Goal: Transaction & Acquisition: Purchase product/service

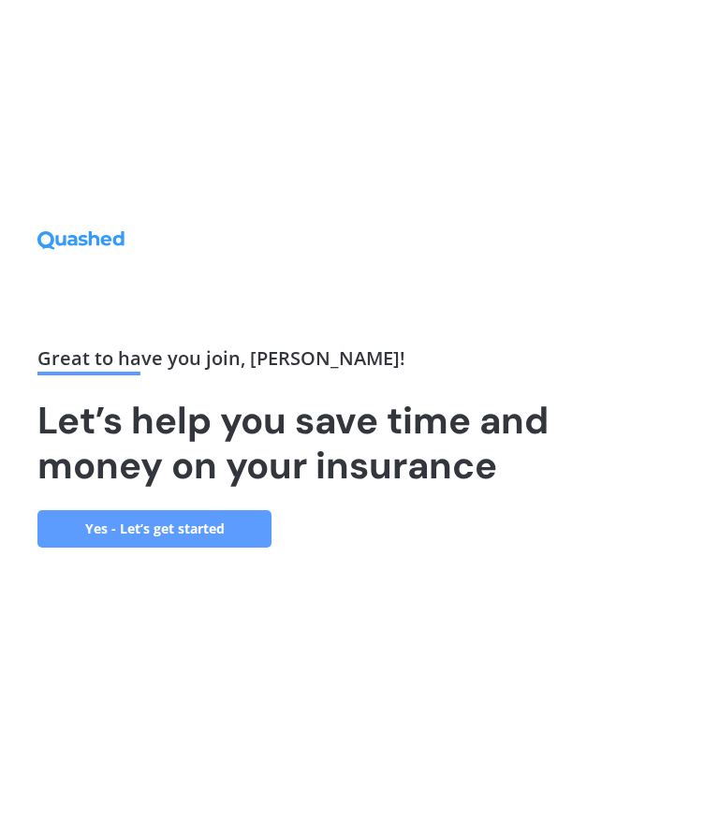
click at [201, 522] on link "Yes - Let’s get started" at bounding box center [154, 528] width 234 height 37
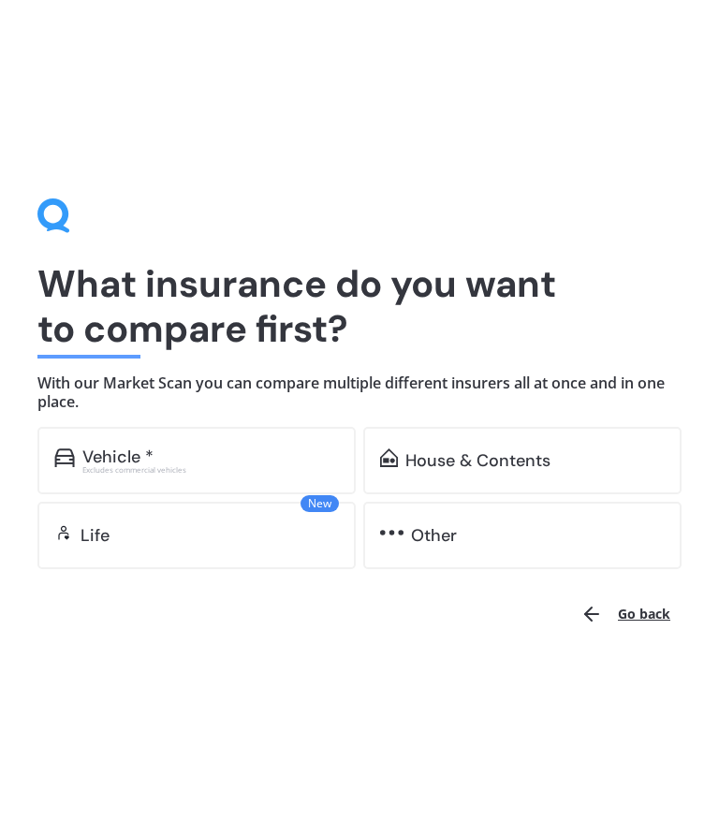
click at [138, 466] on div "Excludes commercial vehicles" at bounding box center [210, 469] width 256 height 7
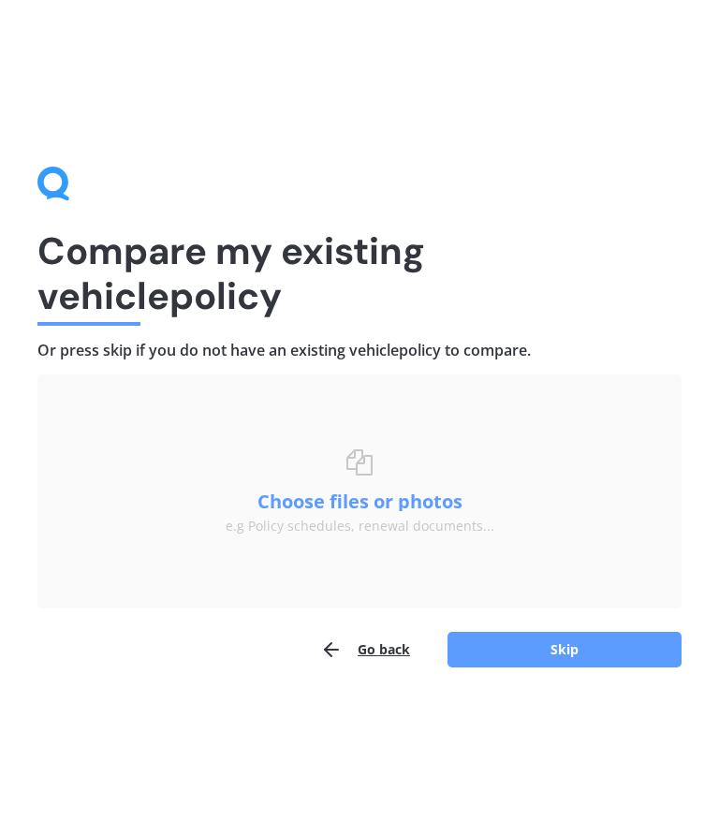
click at [575, 646] on button "Skip" at bounding box center [564, 650] width 234 height 36
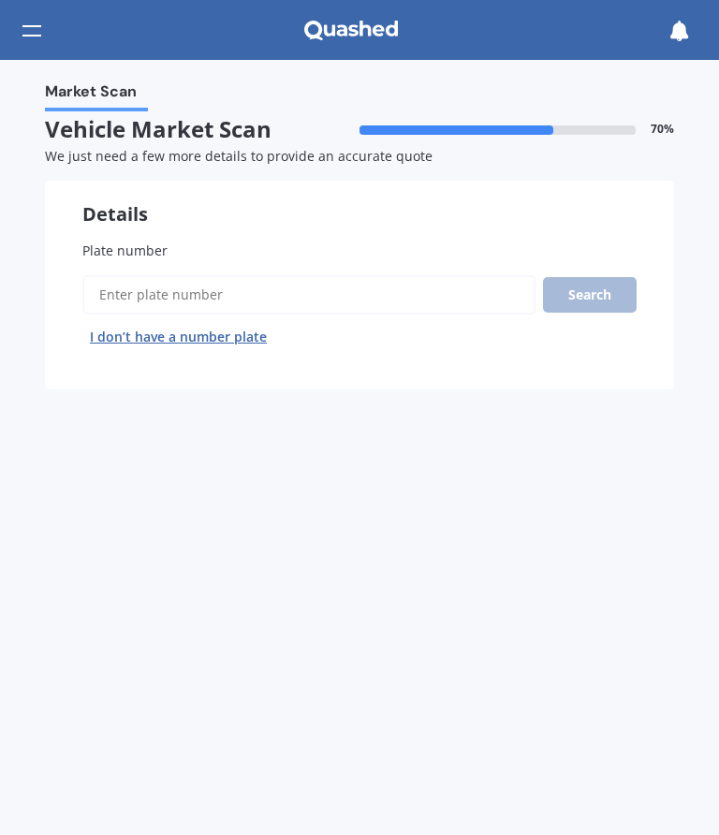
click at [133, 295] on input "Plate number" at bounding box center [308, 294] width 453 height 39
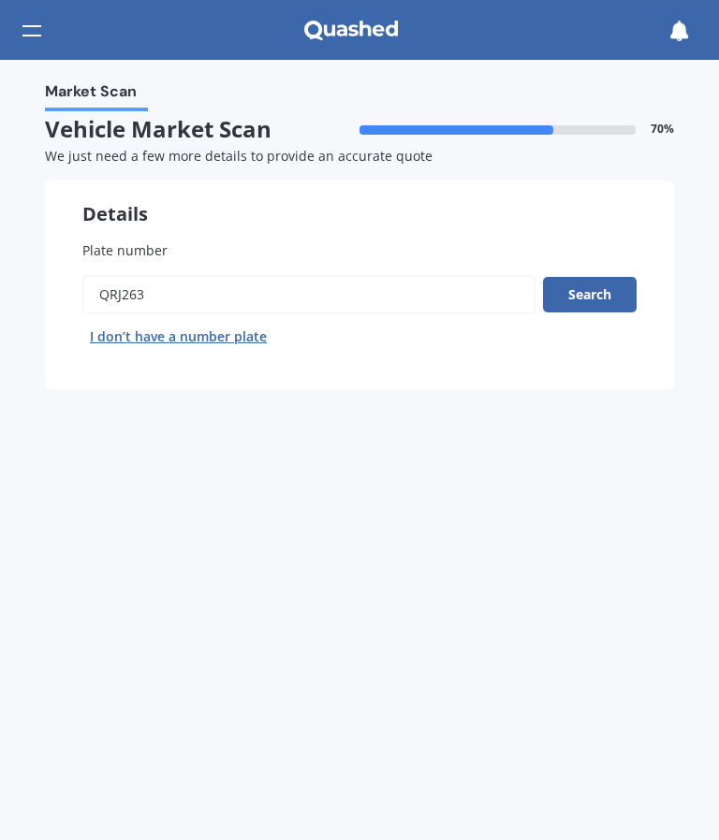
type input "Qrj263"
click at [609, 288] on button "Search" at bounding box center [590, 295] width 94 height 36
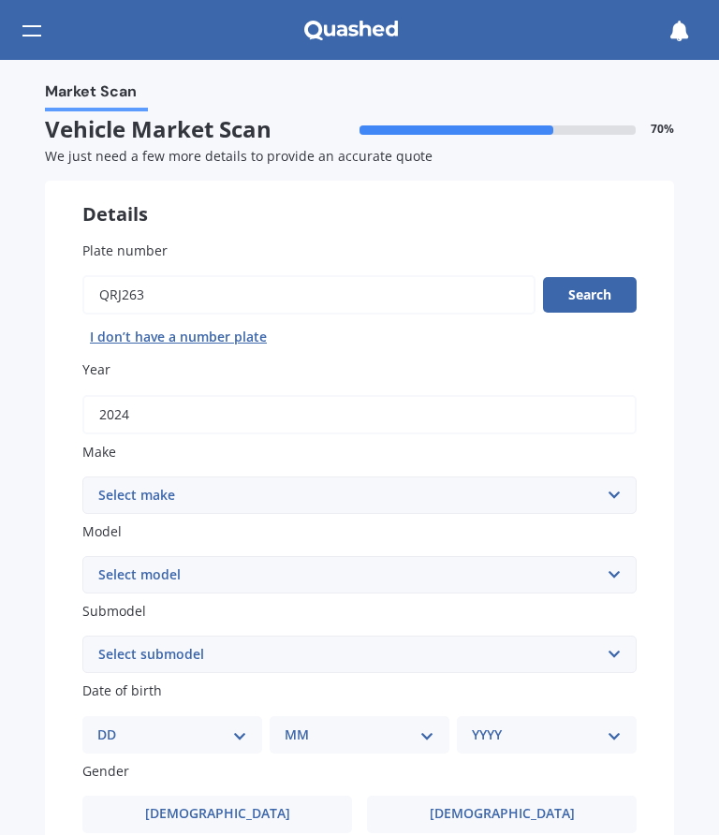
click at [596, 296] on button "Search" at bounding box center [590, 295] width 94 height 36
click at [623, 486] on select "Select make AC ALFA ROMEO ASTON [PERSON_NAME] AUDI AUSTIN BEDFORD Bentley BMW B…" at bounding box center [359, 494] width 554 height 37
click at [629, 561] on select "Select model HS" at bounding box center [359, 574] width 554 height 37
click at [626, 562] on select "Select model HS" at bounding box center [359, 574] width 554 height 37
click at [622, 645] on select "Select submodel" at bounding box center [359, 653] width 554 height 37
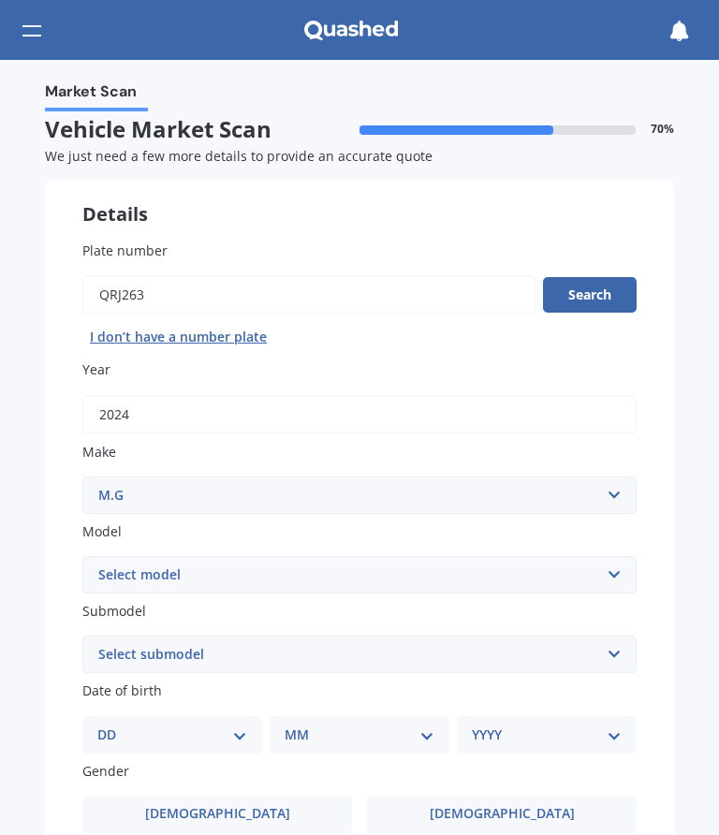
click at [624, 570] on select "Select model HS" at bounding box center [359, 574] width 554 height 37
click at [157, 639] on select "Select submodel" at bounding box center [359, 653] width 554 height 37
click at [620, 488] on select "Select make AC ALFA ROMEO ASTON [PERSON_NAME] AUDI AUSTIN BEDFORD Bentley BMW B…" at bounding box center [359, 494] width 554 height 37
select select "M.G."
click at [624, 561] on select "Select model 3 6 GS HS Metro MG3 MG4 MGF Midget Montego TD 2000 TF 120 TF 135 T…" at bounding box center [359, 574] width 554 height 37
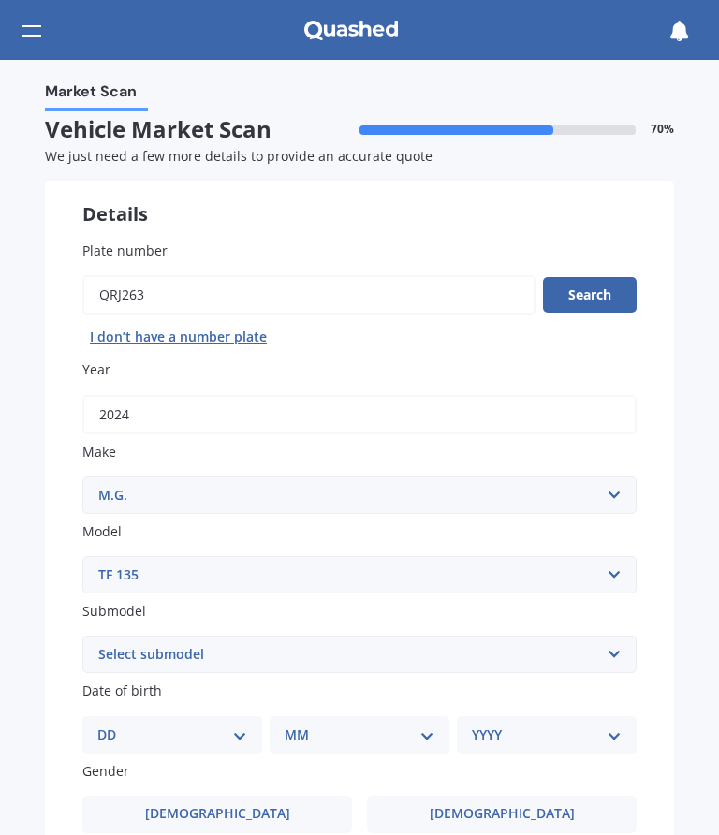
click at [627, 490] on select "Select make AC ALFA ROMEO ASTON [PERSON_NAME] AUDI AUSTIN BEDFORD Bentley BMW B…" at bounding box center [359, 494] width 554 height 37
click at [623, 568] on select "Select model 3 6 GS HS Metro MG3 MG4 MGF Midget Montego TD 2000 TF 120 TF 135 T…" at bounding box center [359, 574] width 554 height 37
click at [631, 564] on select "Select model 3 6 GS HS Metro MG3 MG4 MGF Midget Montego TD 2000 TF 120 TF 135 T…" at bounding box center [359, 574] width 554 height 37
click at [628, 567] on select "Select model 3 6 GS HS Metro MG3 MG4 MGF Midget Montego TD 2000 TF 120 TF 135 T…" at bounding box center [359, 574] width 554 height 37
select select "ZST"
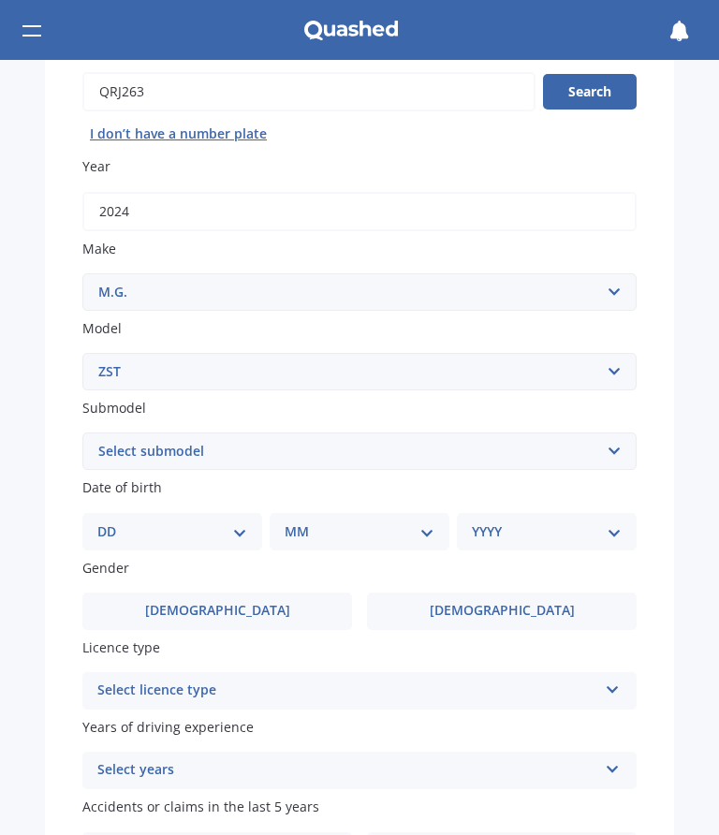
scroll to position [207, 0]
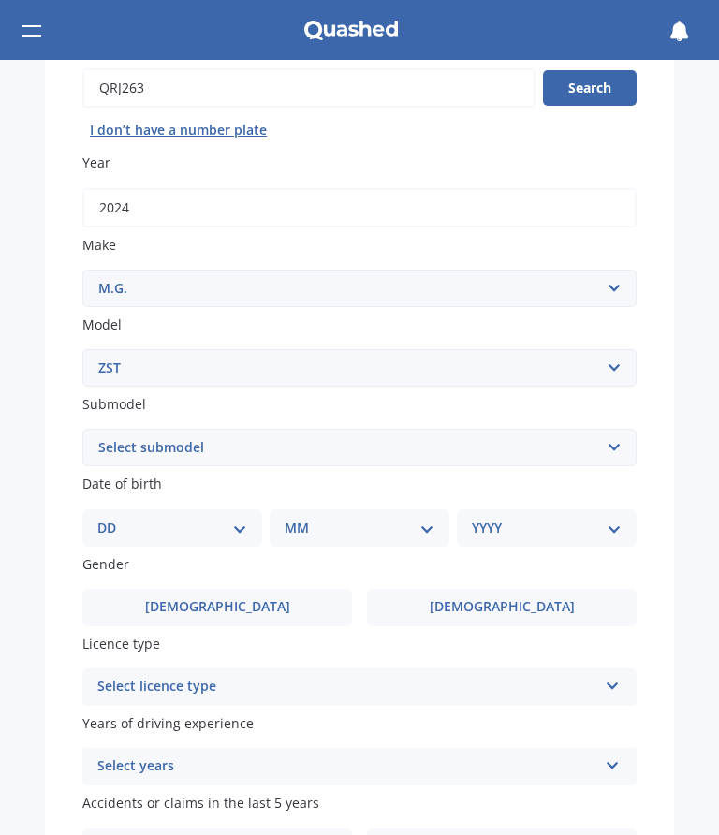
click at [244, 517] on select "DD 01 02 03 04 05 06 07 08 09 10 11 12 13 14 15 16 17 18 19 20 21 22 23 24 25 2…" at bounding box center [172, 527] width 150 height 21
select select "28"
click at [264, 514] on div "DD 01 02 03 04 05 06 07 08 09 10 11 12 13 14 15 16 17 18 19 20 21 22 23 24 25 2…" at bounding box center [183, 527] width 172 height 37
click at [254, 517] on select "DD 01 02 03 04 05 06 07 08 09 10 11 12 13 14 15 16 17 18 19 20 21 22 23 24 25 2…" at bounding box center [183, 527] width 142 height 21
click at [432, 517] on select "MM 01 02 03 04 05 06 07 08 09 10 11 12" at bounding box center [363, 527] width 142 height 21
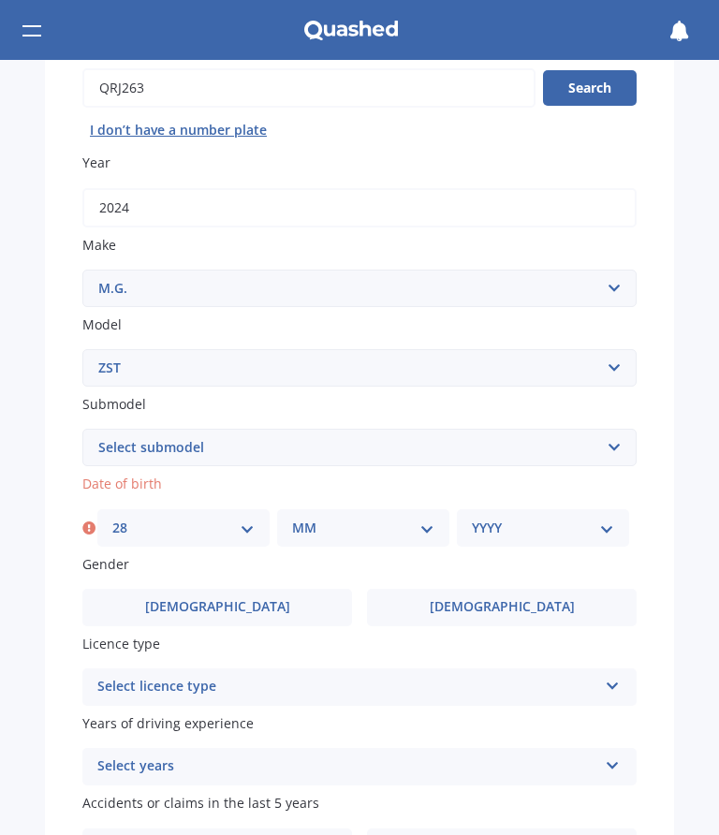
select select "08"
click at [612, 520] on select "YYYY 2025 2024 2023 2022 2021 2020 2019 2018 2017 2016 2015 2014 2013 2012 2011…" at bounding box center [543, 527] width 142 height 21
select select "1939"
click at [276, 593] on label "[DEMOGRAPHIC_DATA]" at bounding box center [216, 607] width 269 height 37
click at [0, 0] on input "[DEMOGRAPHIC_DATA]" at bounding box center [0, 0] width 0 height 0
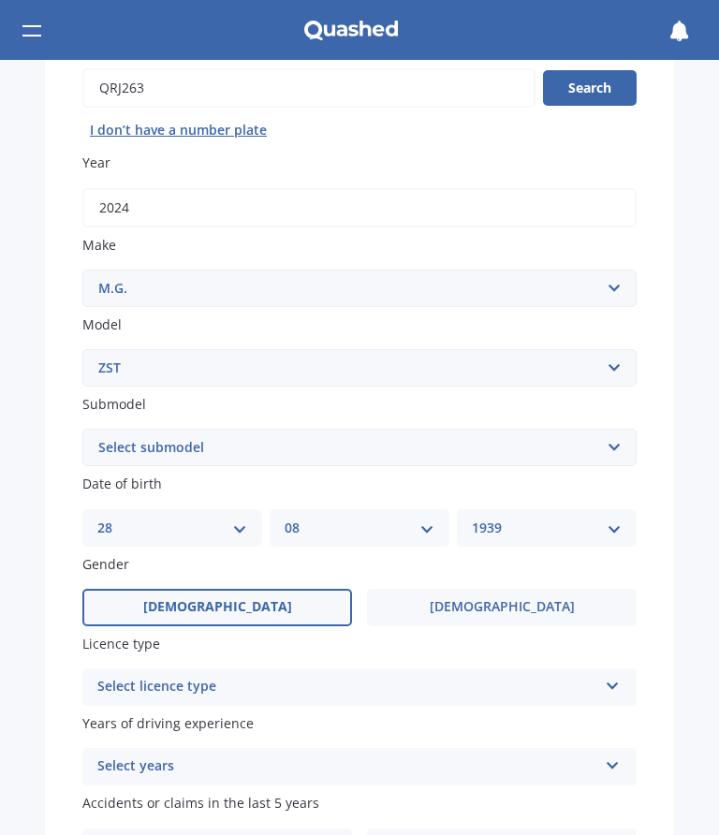
click at [618, 676] on icon at bounding box center [612, 682] width 16 height 13
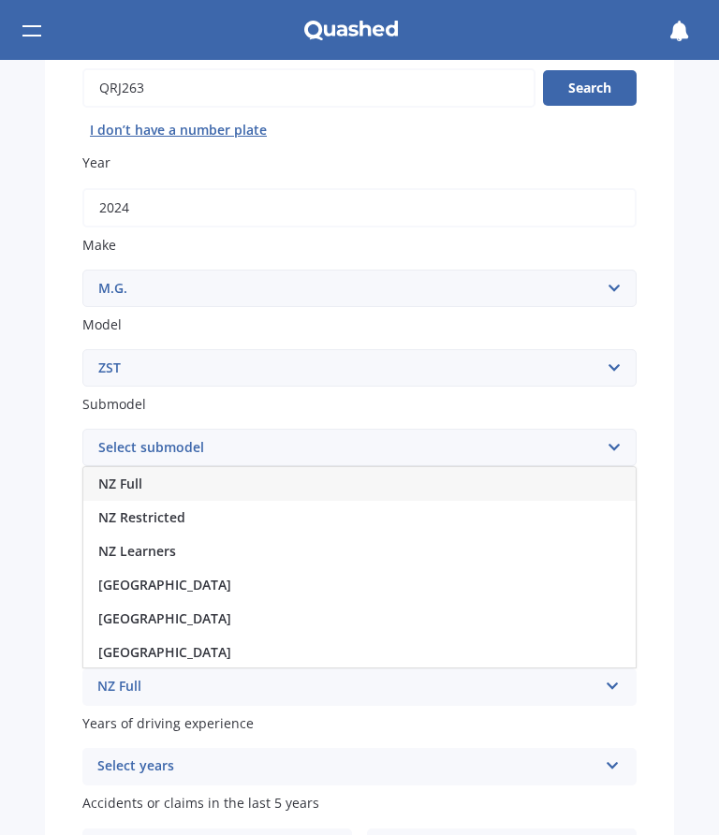
click at [619, 676] on icon at bounding box center [612, 682] width 16 height 13
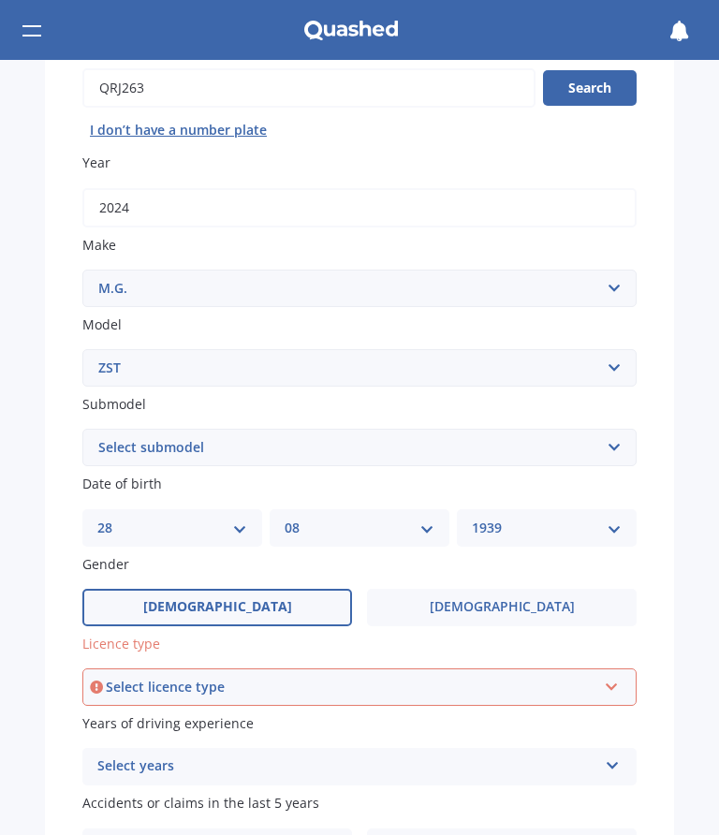
click at [629, 670] on div "Select licence type NZ Full NZ Restricted NZ Learners [GEOGRAPHIC_DATA] [GEOGRA…" at bounding box center [359, 686] width 554 height 37
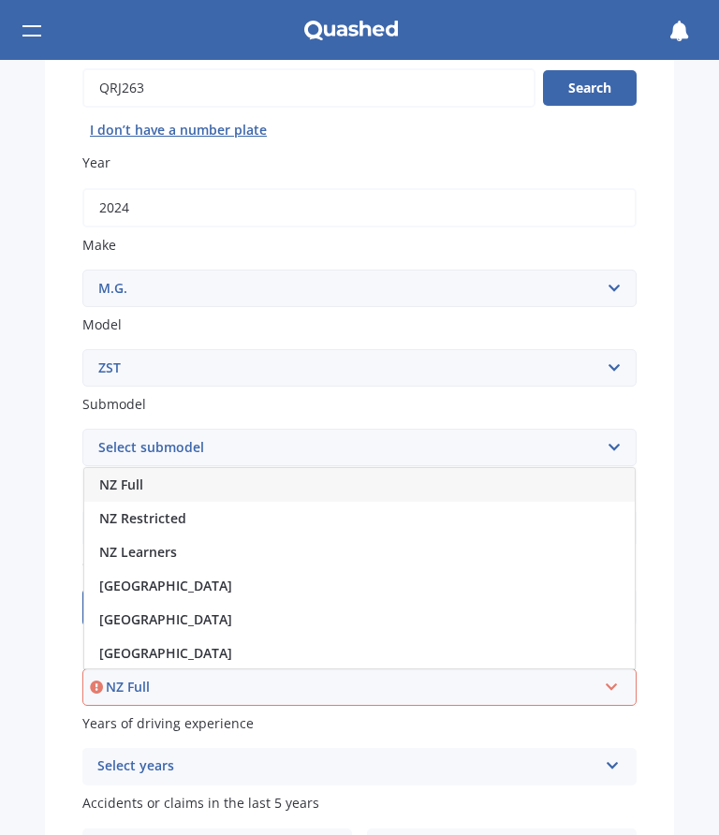
click at [138, 475] on span "NZ Full" at bounding box center [121, 484] width 44 height 18
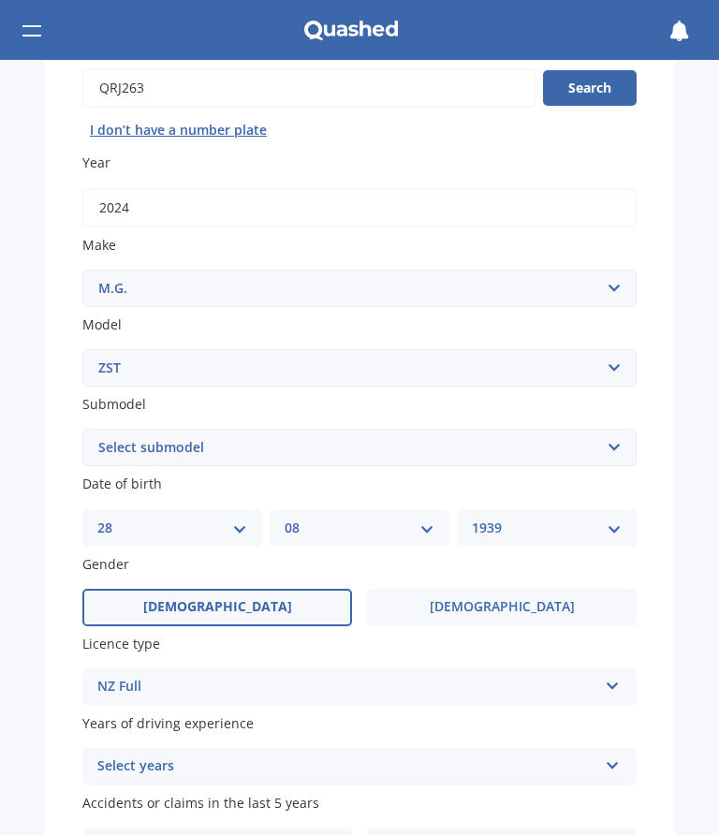
click at [619, 755] on icon at bounding box center [612, 761] width 16 height 13
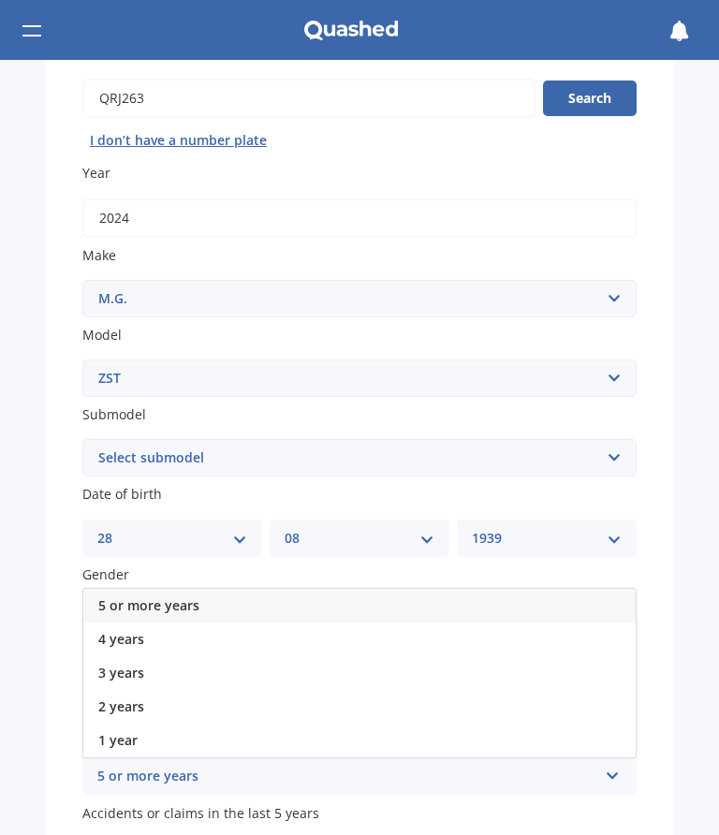
scroll to position [197, 0]
click at [493, 592] on div "5 or more years" at bounding box center [359, 605] width 552 height 34
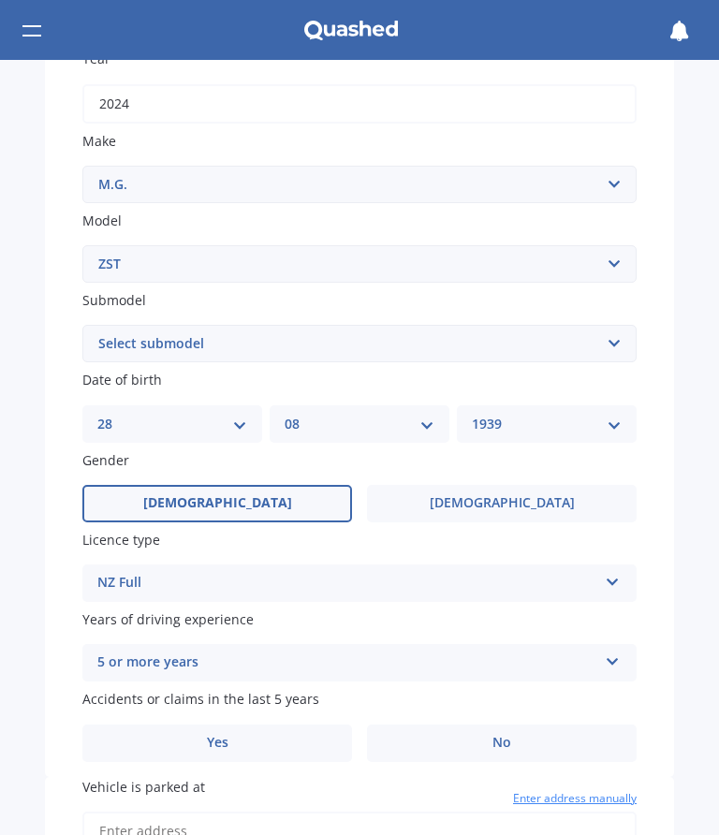
scroll to position [327, 0]
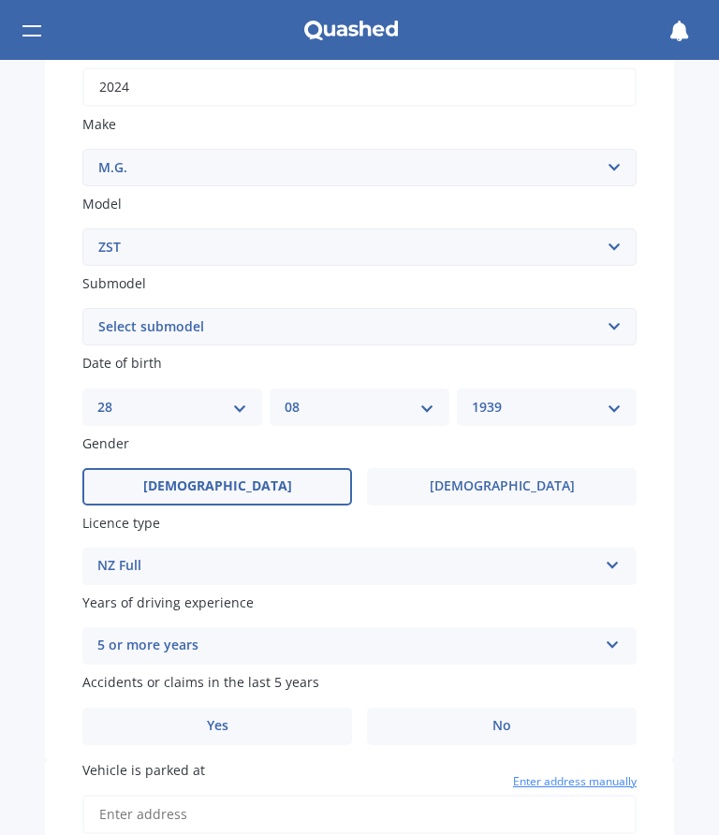
click at [226, 718] on span "Yes" at bounding box center [218, 726] width 22 height 16
click at [0, 0] on input "Yes" at bounding box center [0, 0] width 0 height 0
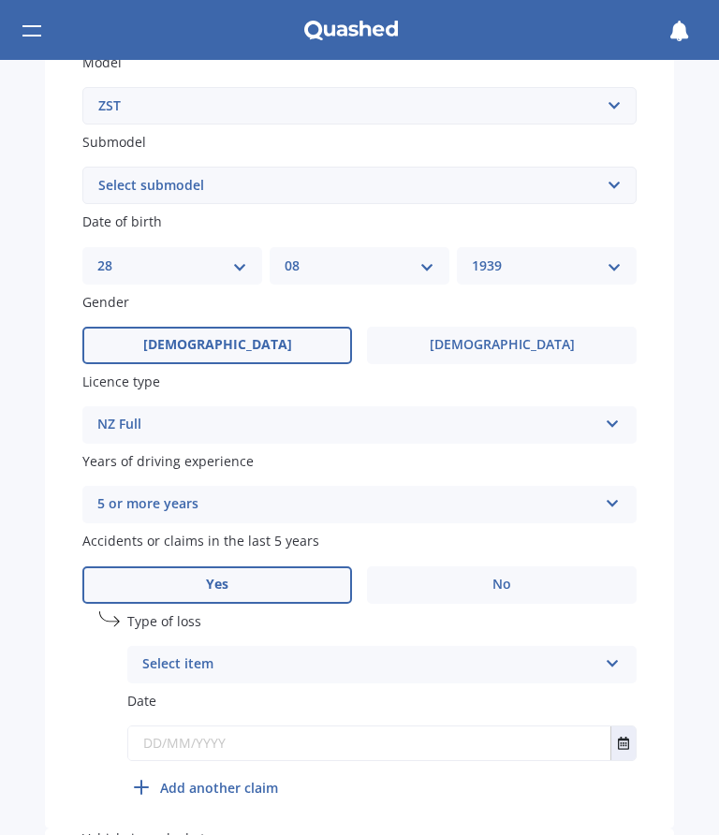
scroll to position [469, 0]
click at [618, 653] on icon at bounding box center [612, 659] width 16 height 13
click at [603, 718] on div "Not at fault accident" at bounding box center [381, 735] width 507 height 34
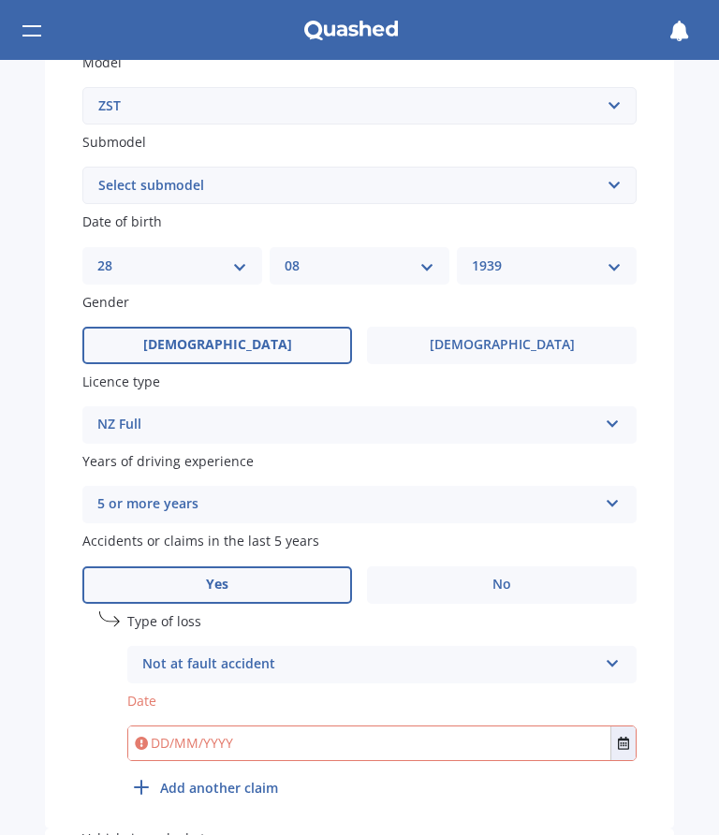
click at [513, 567] on label "No" at bounding box center [501, 584] width 269 height 37
click at [0, 0] on input "No" at bounding box center [0, 0] width 0 height 0
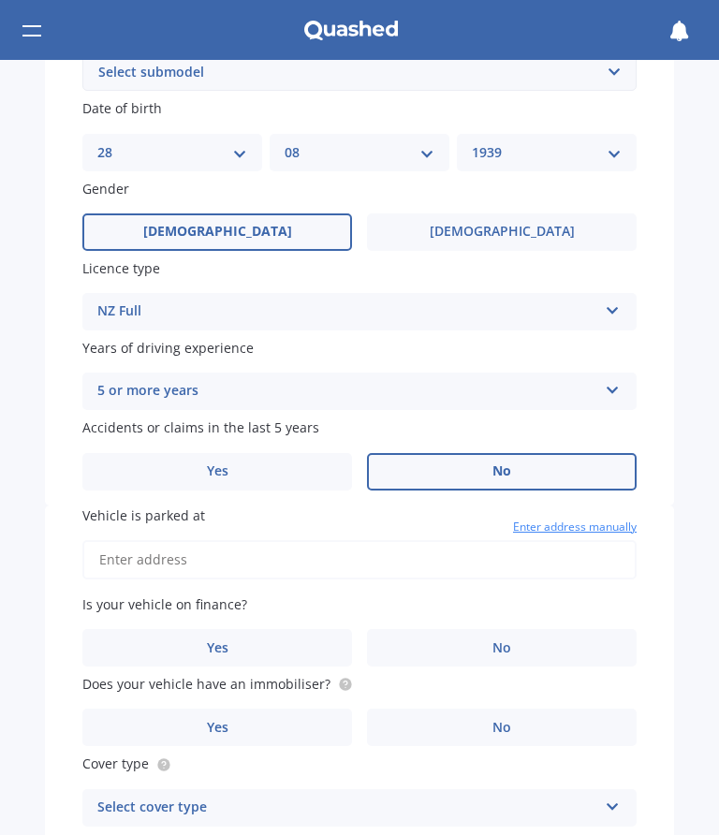
scroll to position [583, 0]
click at [135, 541] on input "Vehicle is parked at" at bounding box center [359, 558] width 554 height 39
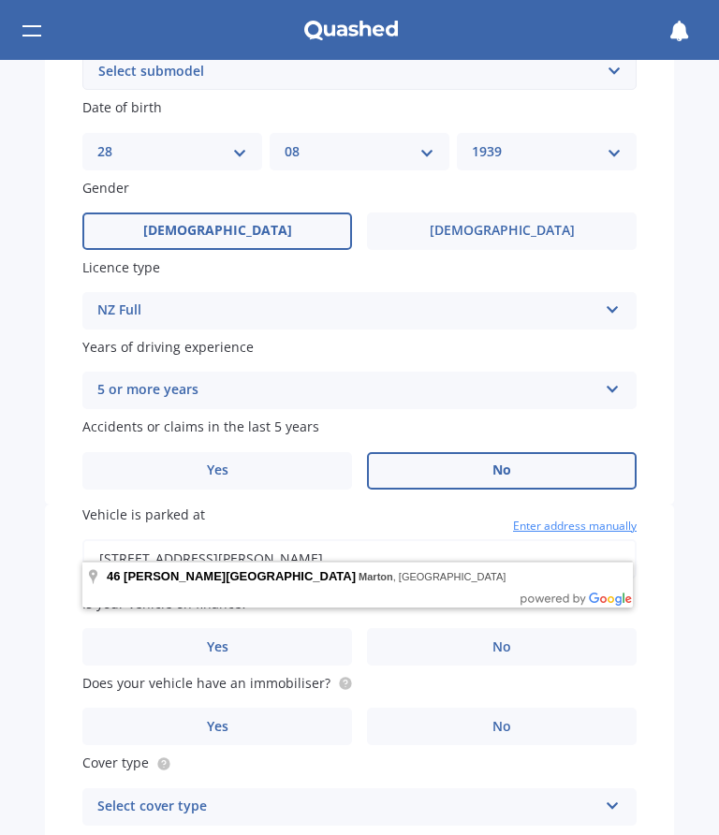
type input "[STREET_ADDRESS][PERSON_NAME]"
click at [522, 628] on label "No" at bounding box center [501, 646] width 269 height 37
click at [0, 0] on input "No" at bounding box center [0, 0] width 0 height 0
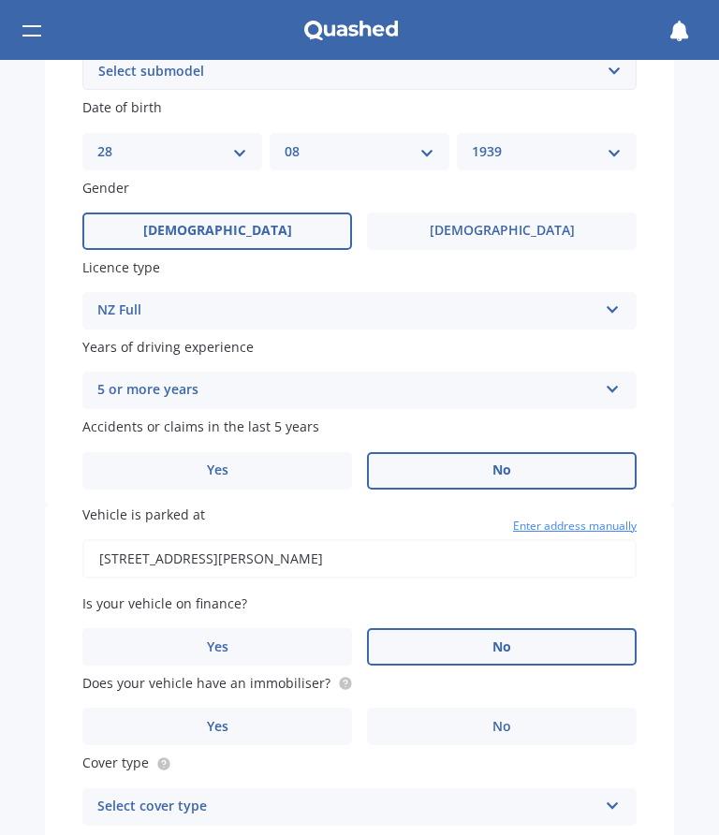
click at [248, 707] on label "Yes" at bounding box center [216, 725] width 269 height 37
click at [0, 0] on input "Yes" at bounding box center [0, 0] width 0 height 0
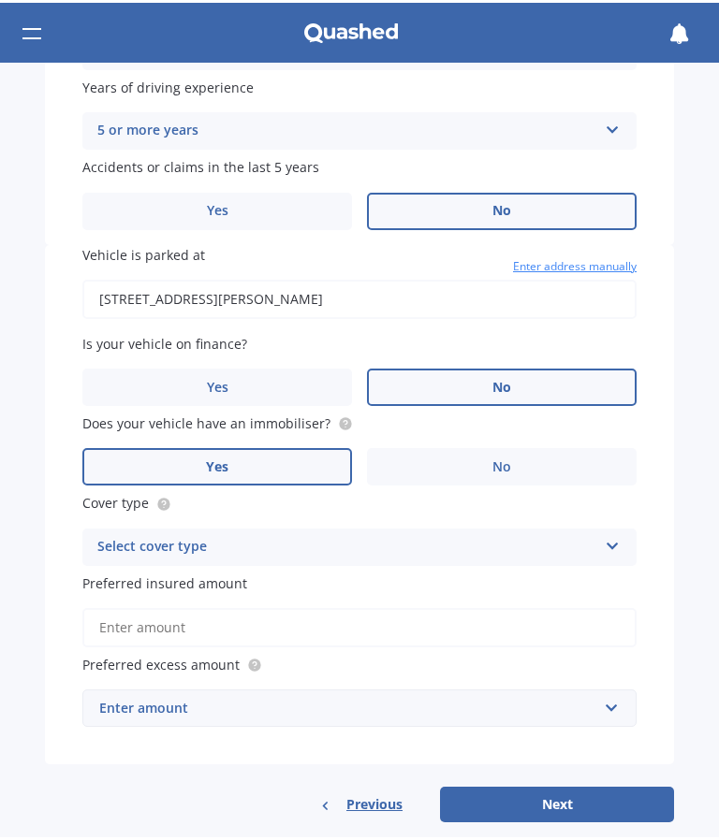
scroll to position [843, 0]
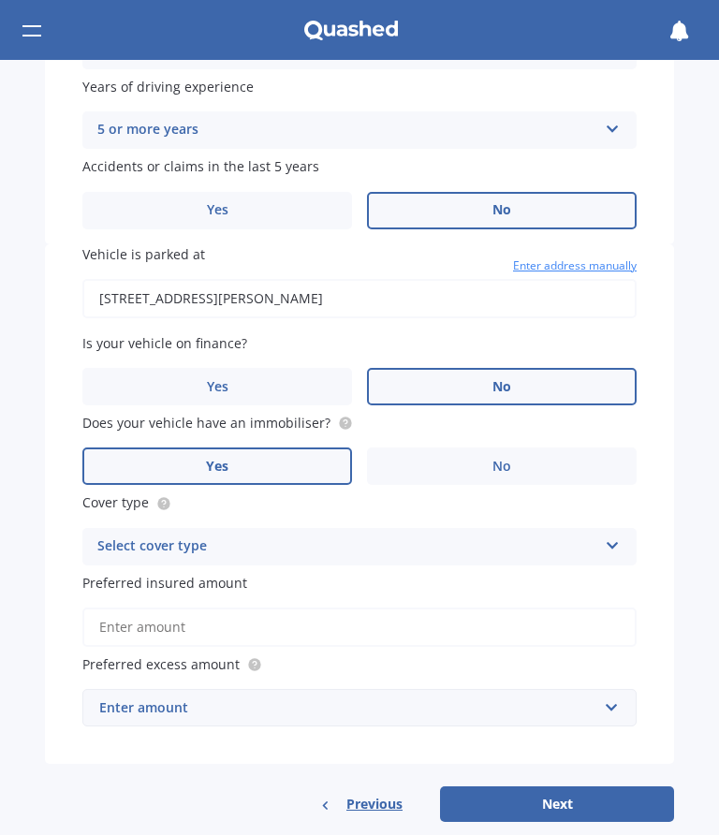
click at [617, 535] on icon at bounding box center [612, 541] width 16 height 13
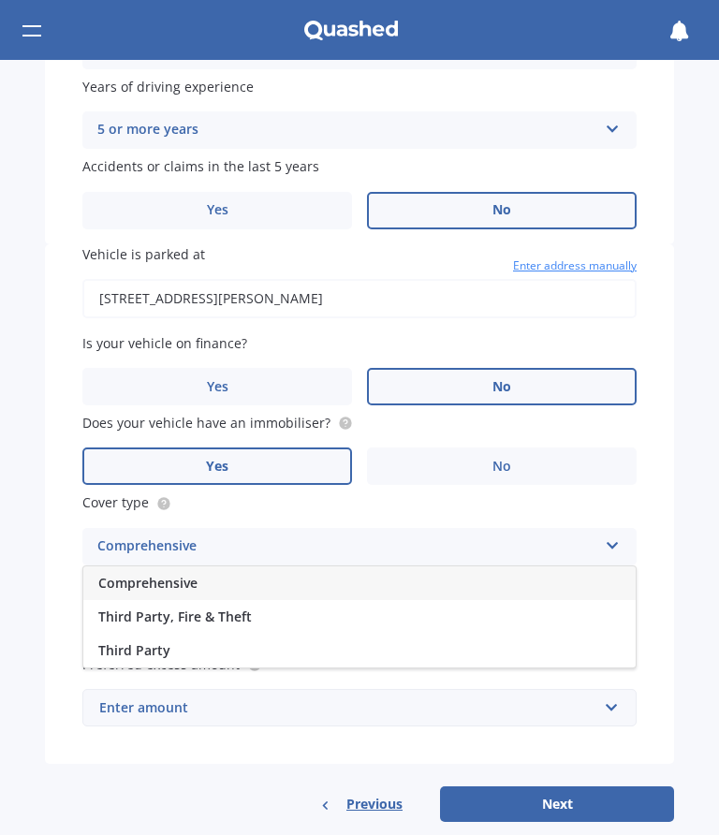
click at [166, 574] on span "Comprehensive" at bounding box center [147, 583] width 99 height 18
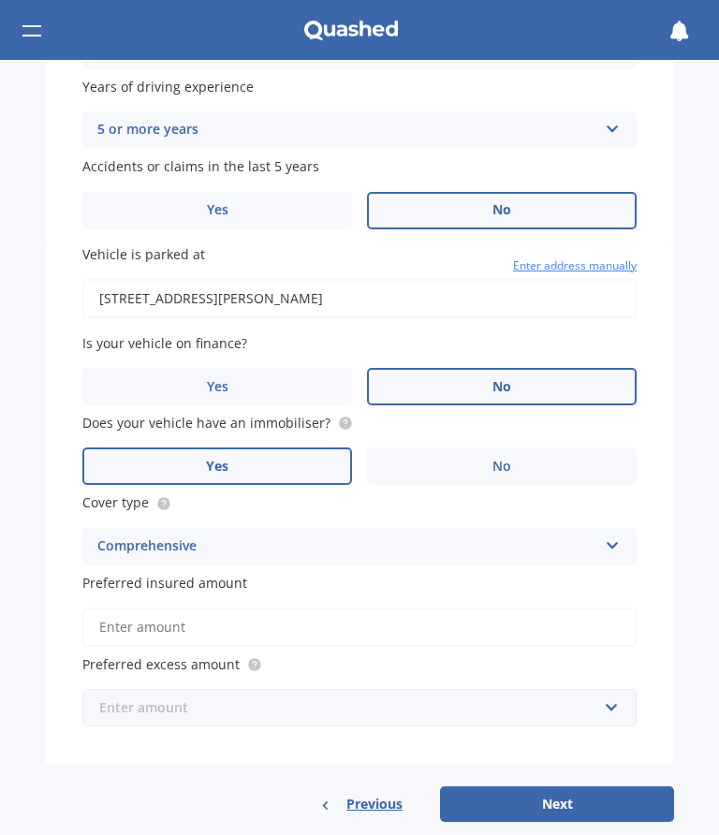
click at [619, 690] on input "text" at bounding box center [352, 708] width 537 height 36
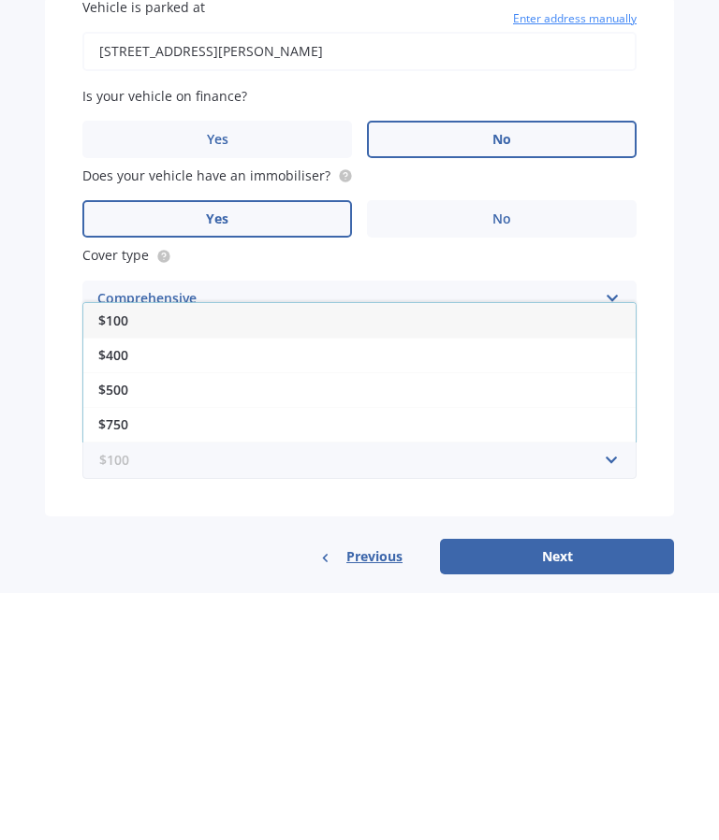
scroll to position [837, 0]
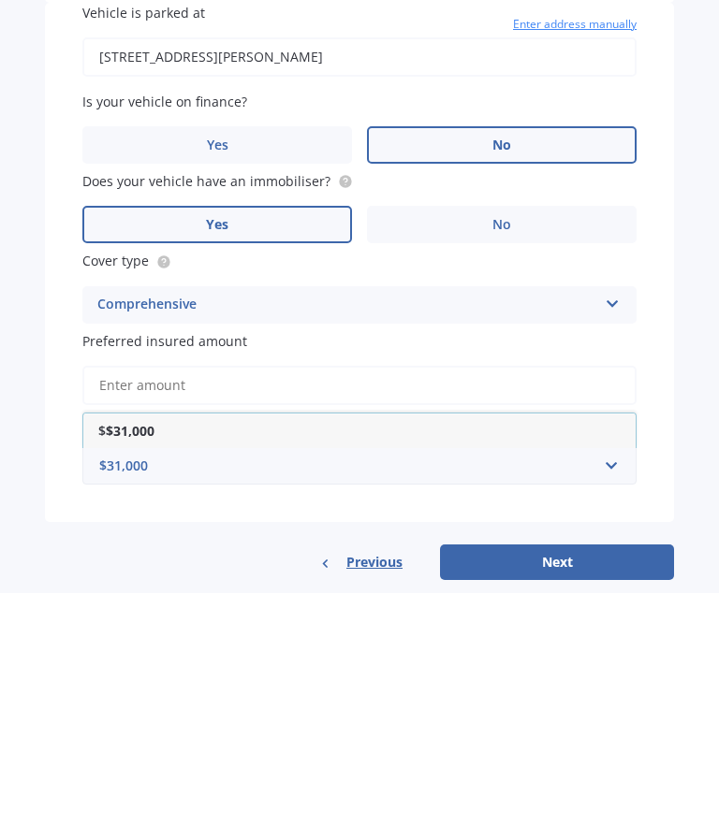
type input "$31,000"
click at [568, 792] on button "Next" at bounding box center [557, 810] width 234 height 36
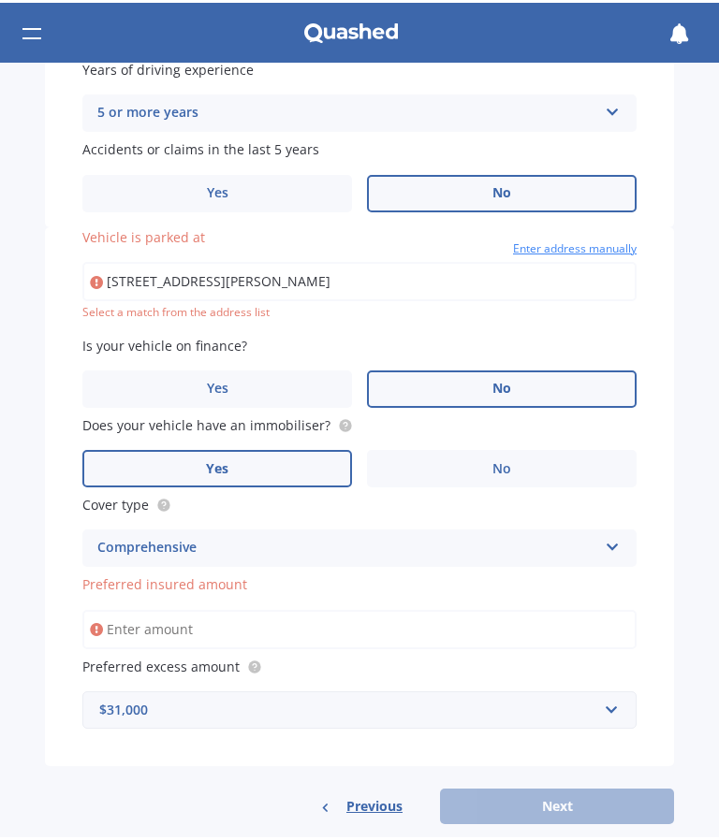
scroll to position [862, 0]
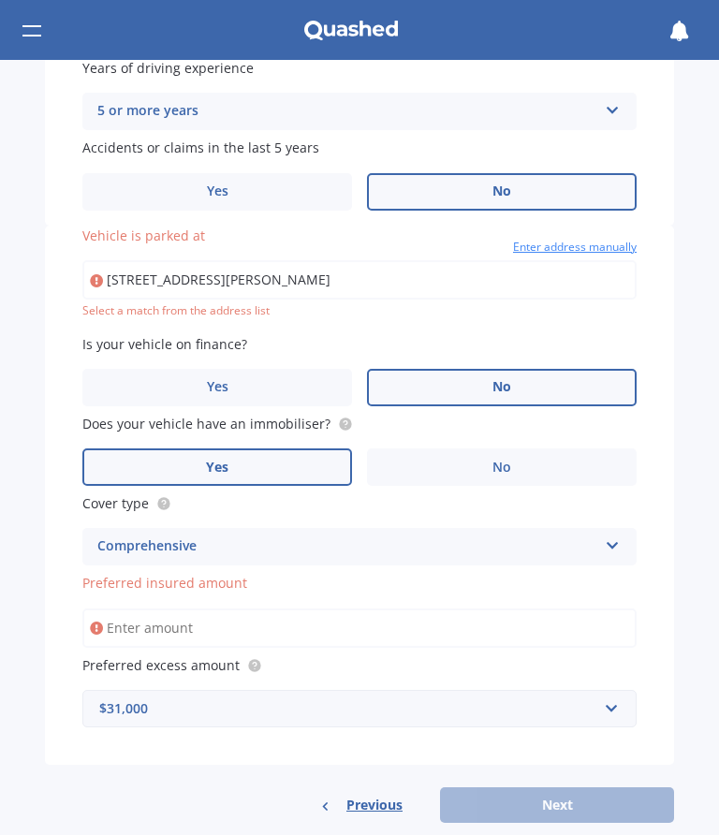
click at [574, 787] on div "Previous Next" at bounding box center [359, 805] width 629 height 36
click at [162, 612] on input "Preferred insured amount" at bounding box center [359, 627] width 554 height 39
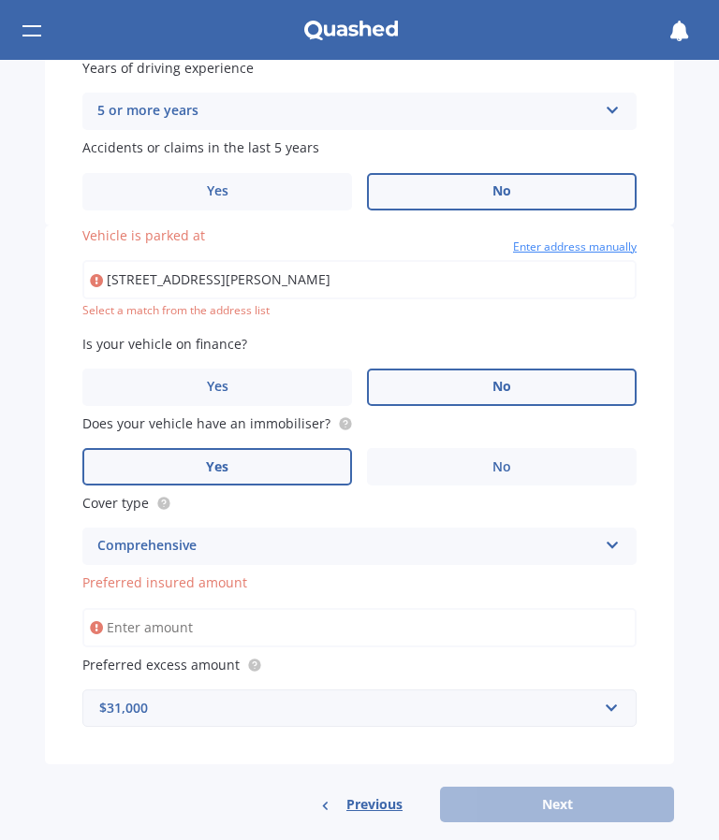
scroll to position [856, 0]
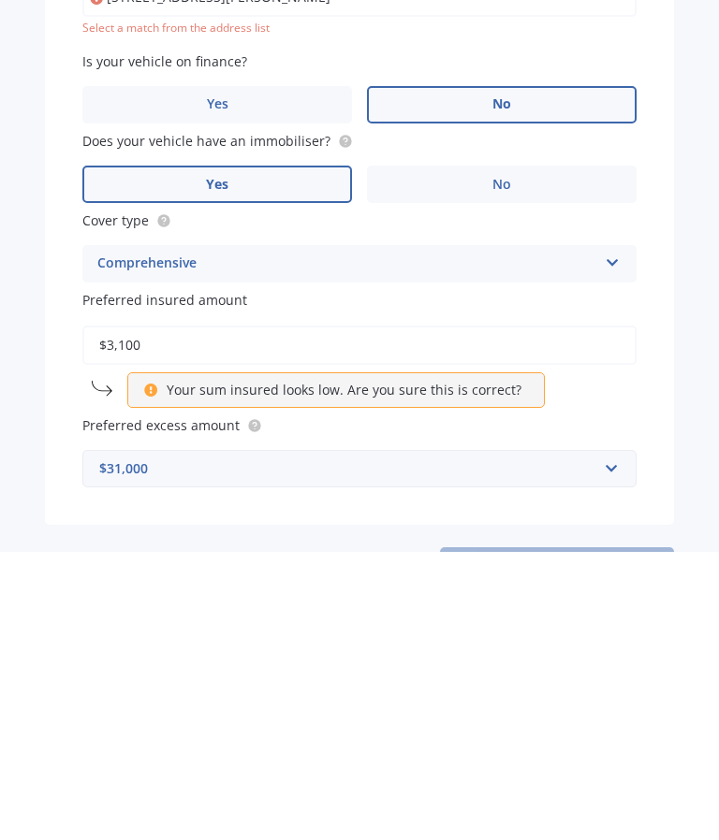
type input "$31,000"
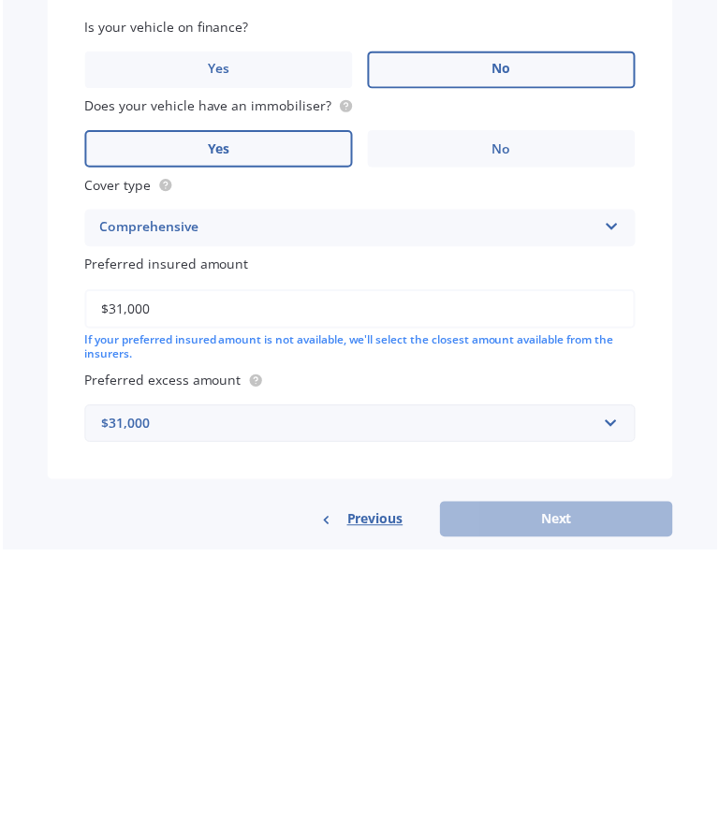
scroll to position [890, 0]
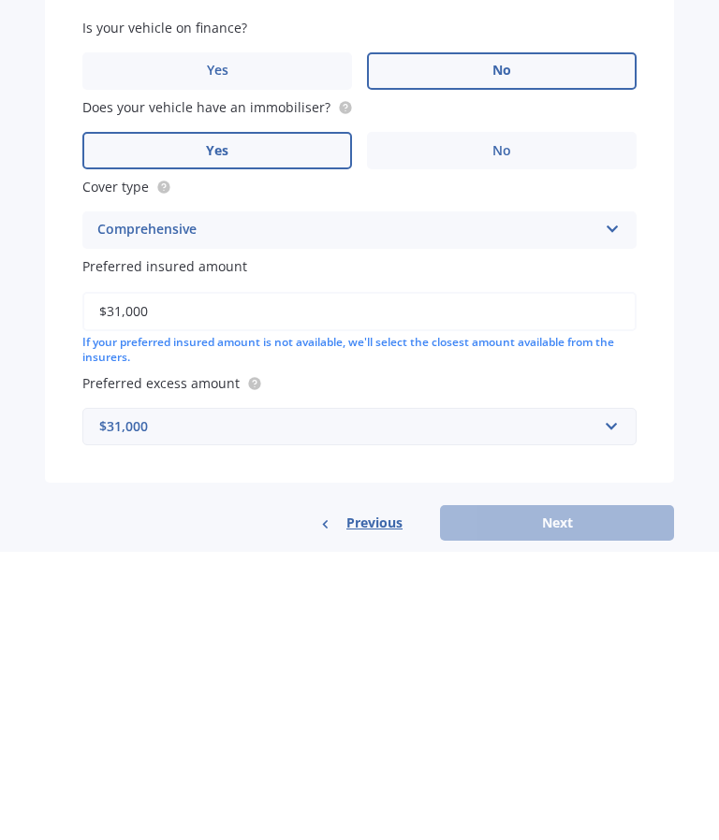
click at [573, 793] on div "Previous Next" at bounding box center [359, 811] width 629 height 36
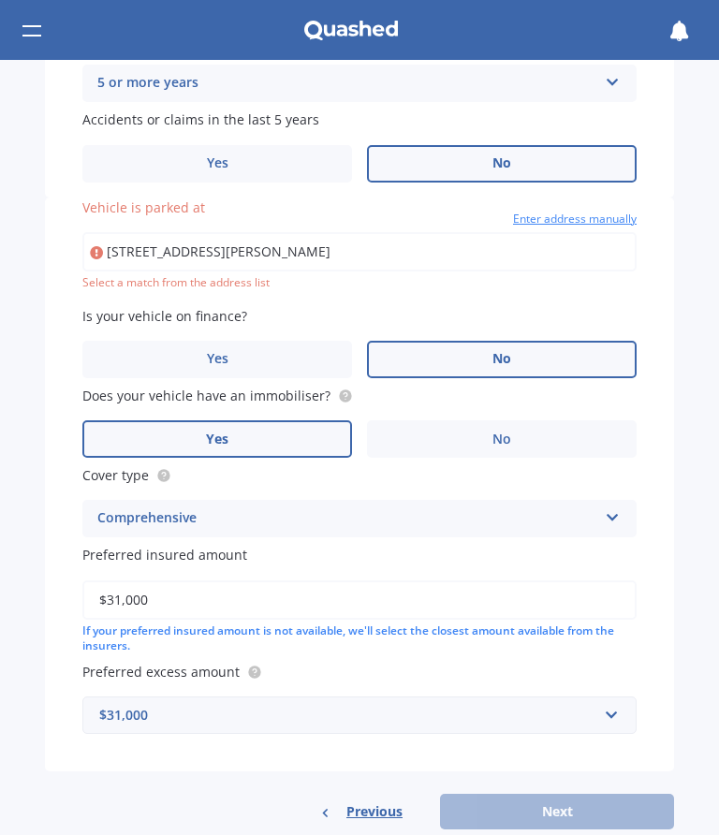
click at [213, 238] on input "[STREET_ADDRESS][PERSON_NAME]" at bounding box center [359, 251] width 554 height 39
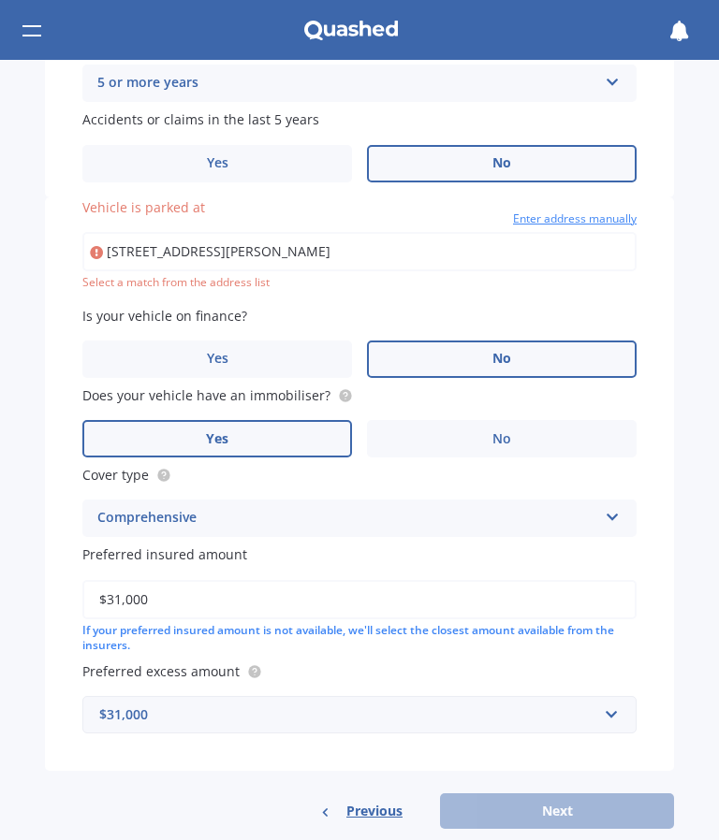
type input "[STREET_ADDRESS][PERSON_NAME]"
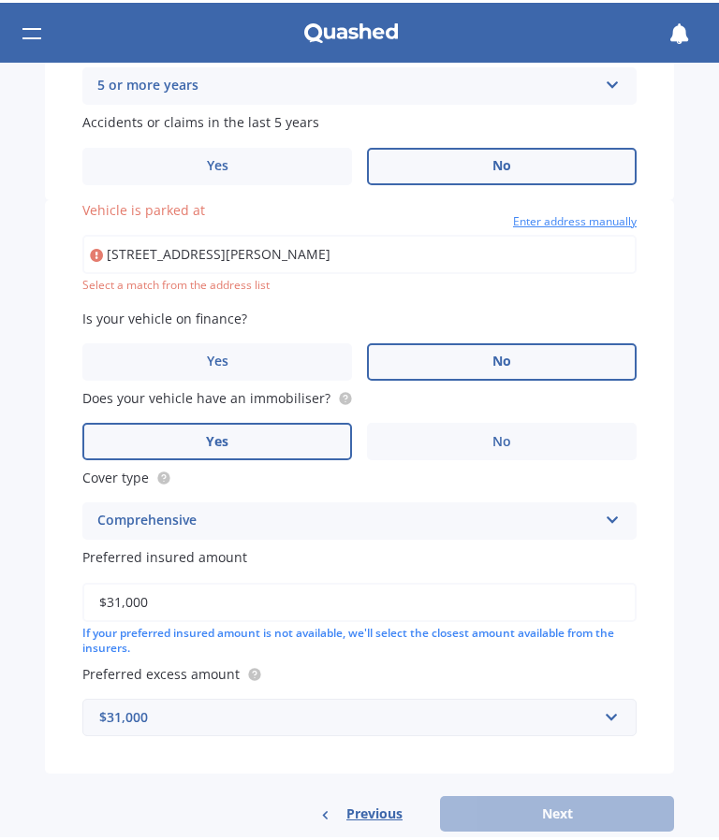
scroll to position [877, 0]
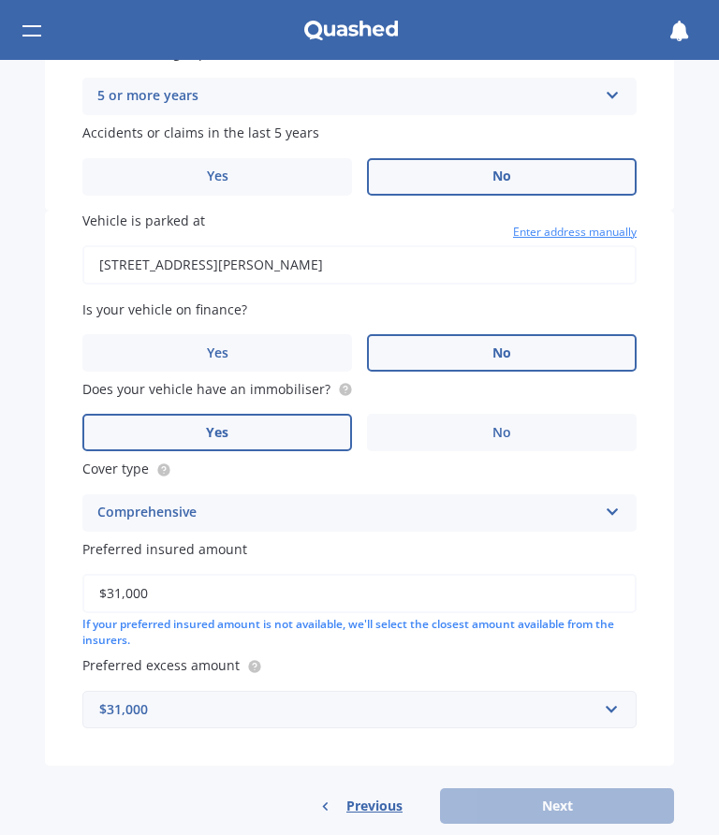
click at [580, 788] on div "Previous Next" at bounding box center [359, 806] width 629 height 36
click at [521, 589] on input "$31,000" at bounding box center [359, 593] width 554 height 39
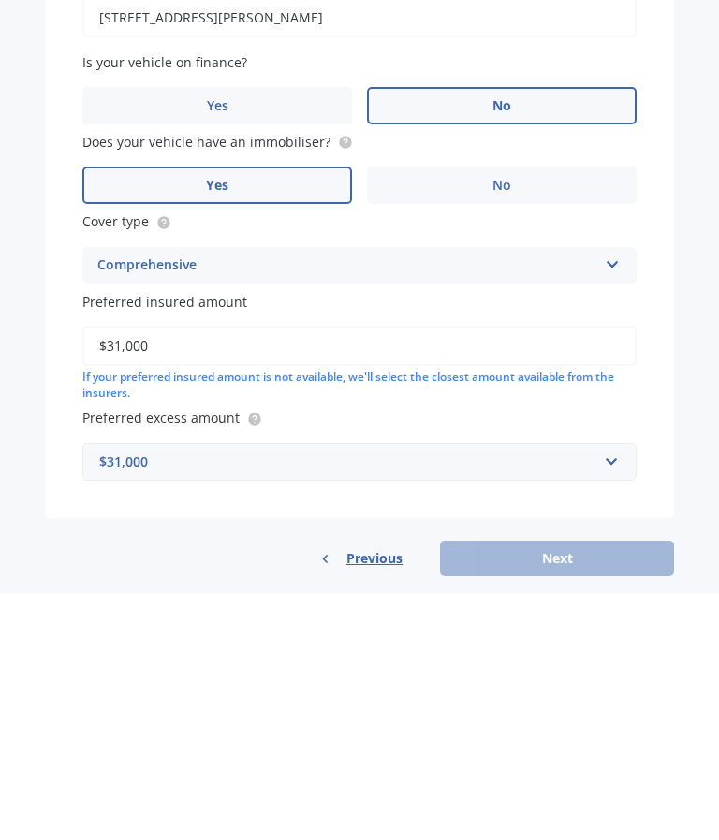
scroll to position [871, 0]
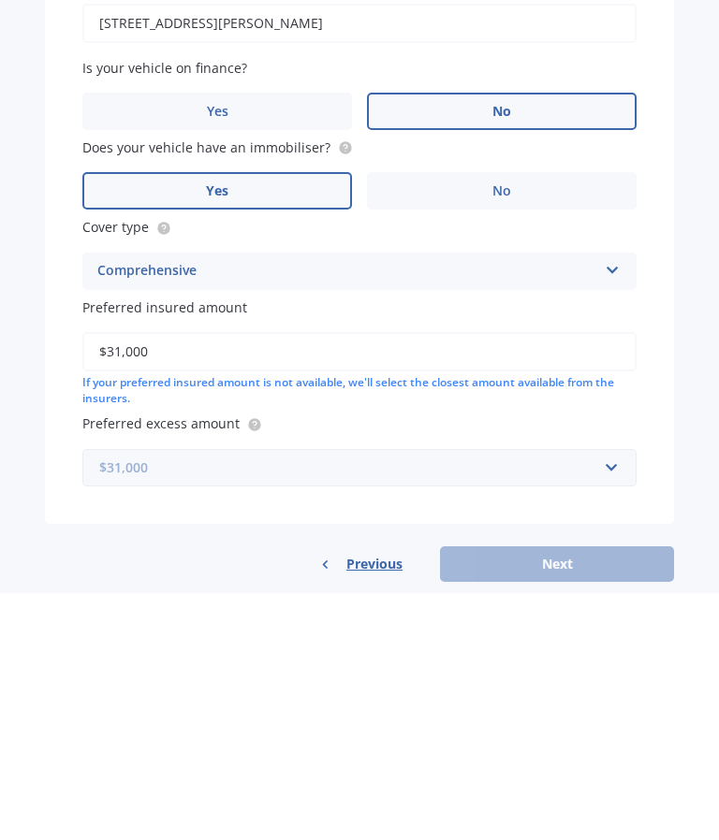
click at [619, 697] on input "text" at bounding box center [352, 715] width 537 height 36
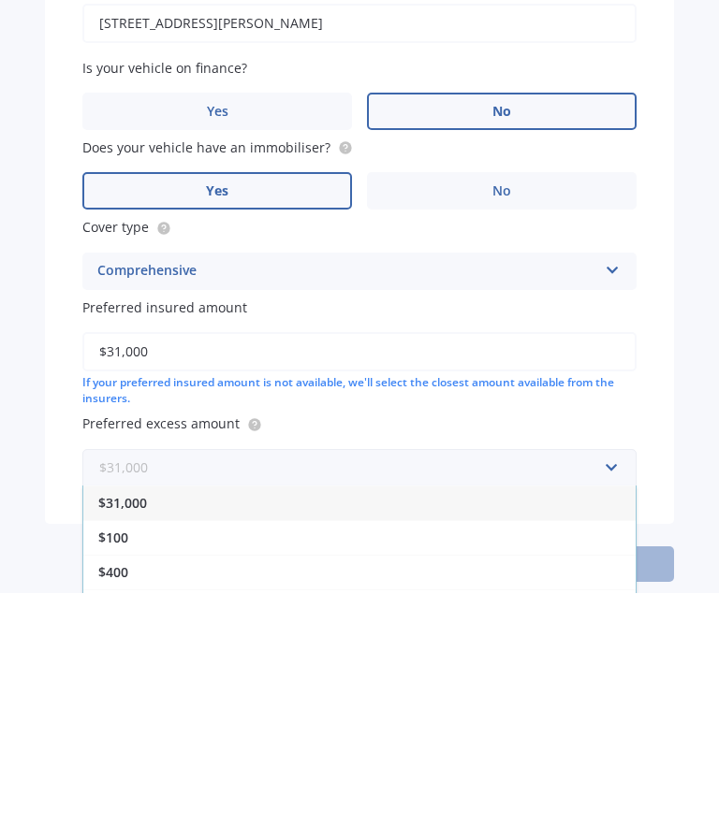
type input "5"
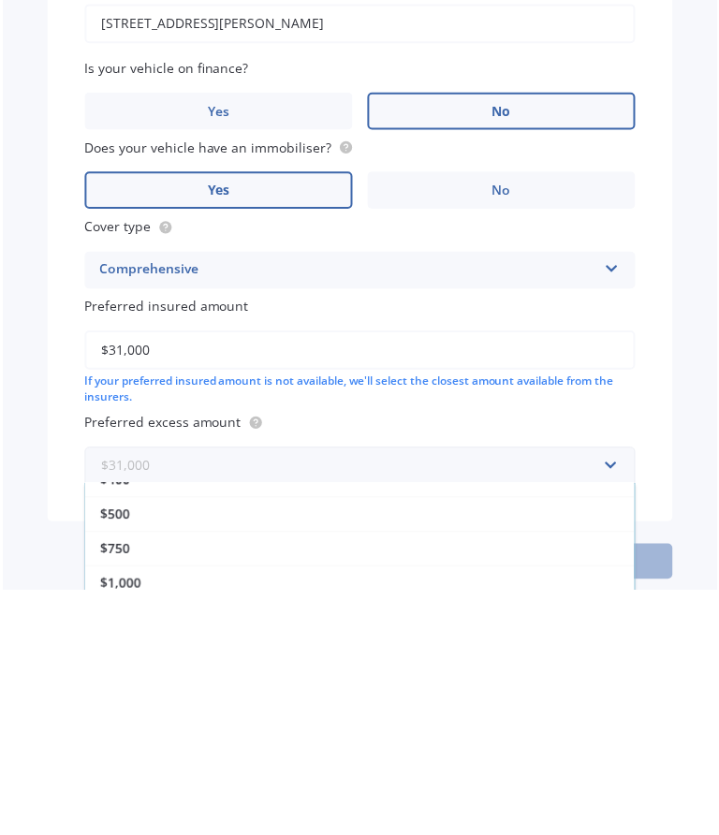
scroll to position [95, 0]
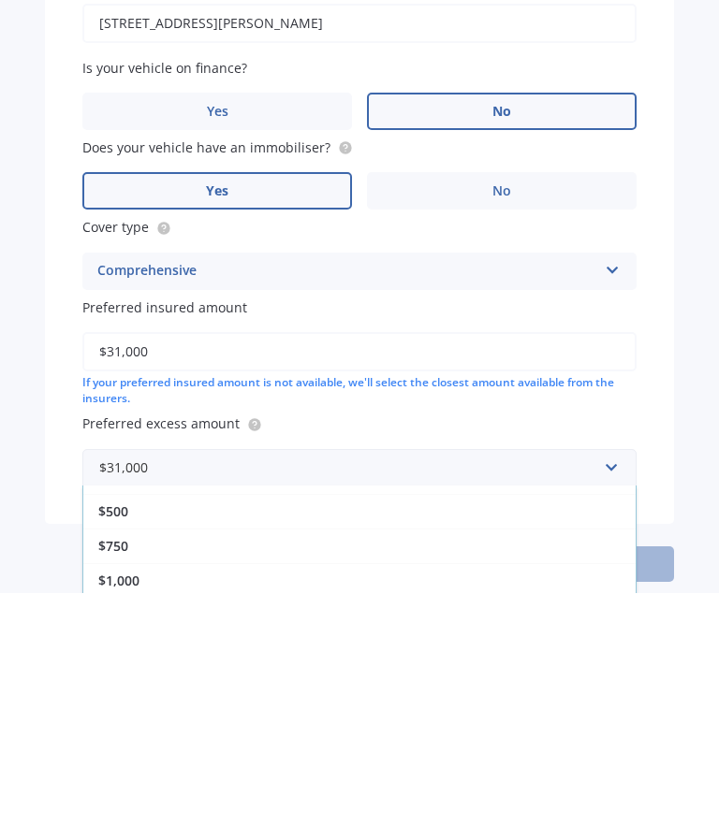
click at [132, 741] on div "$500" at bounding box center [359, 758] width 552 height 35
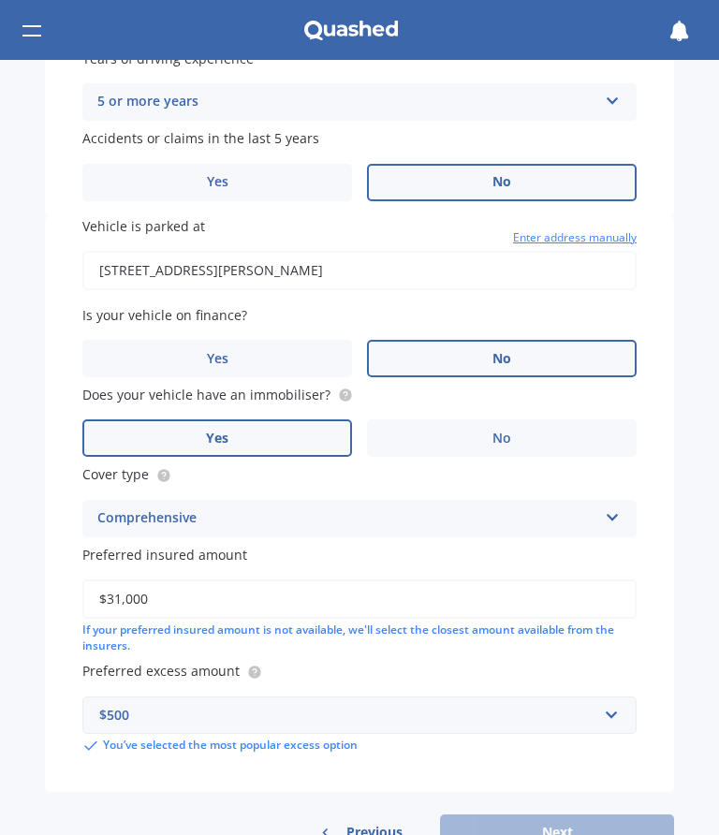
click at [584, 814] on div "Previous Next" at bounding box center [359, 832] width 629 height 36
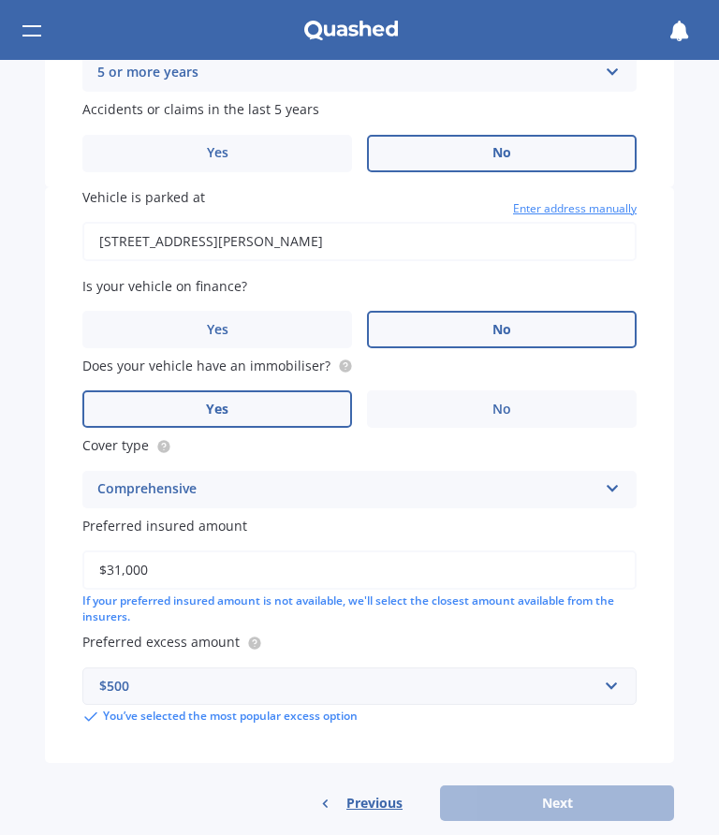
scroll to position [897, 0]
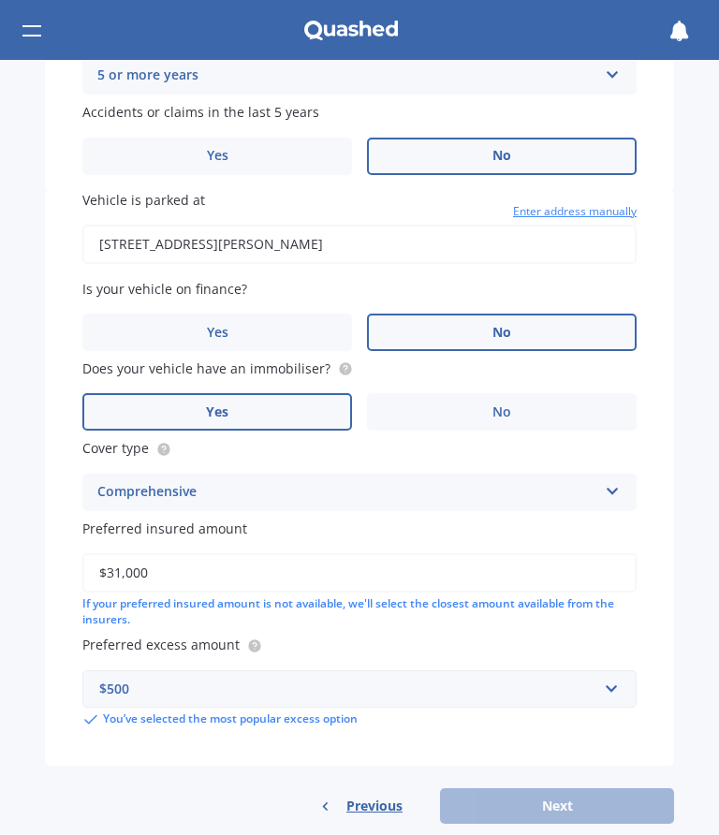
click at [585, 788] on div "Previous Next" at bounding box center [359, 806] width 629 height 36
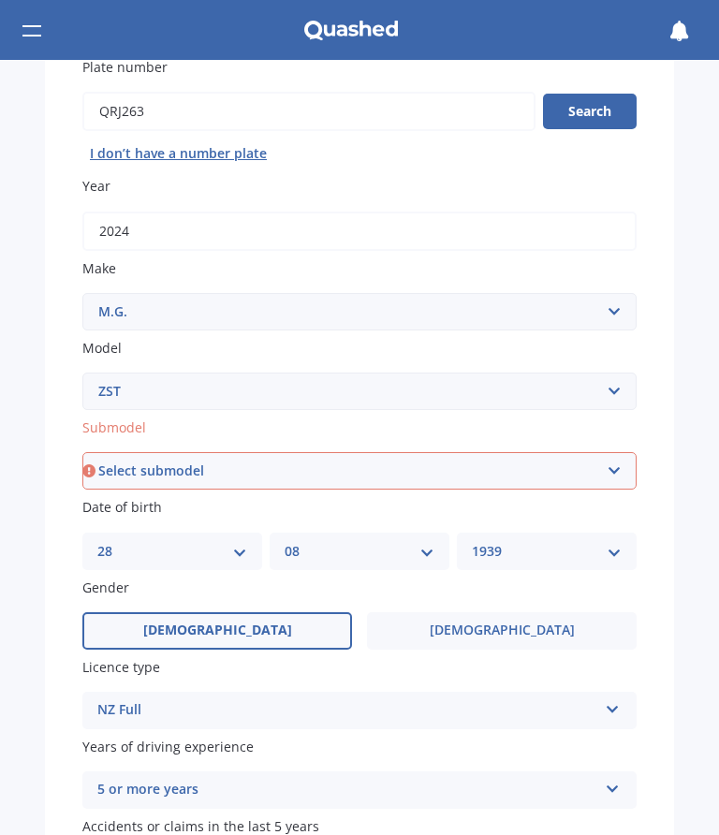
scroll to position [183, 0]
click at [622, 468] on select "Select submodel Core 1.5 Essence 1.3T Excite 1.3T Vibe 1.5" at bounding box center [359, 470] width 554 height 37
select select "ESSENCE 1.3T"
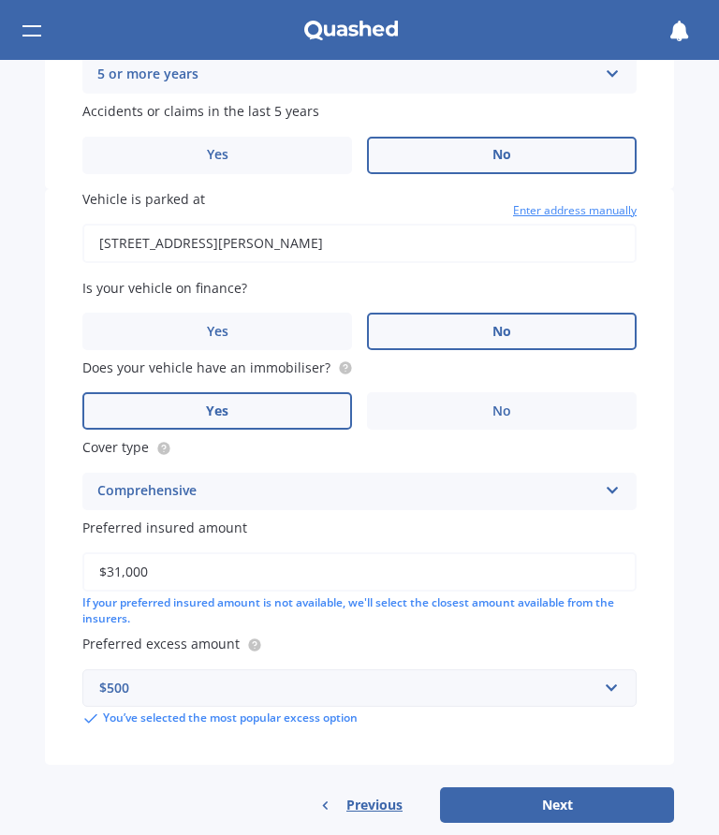
scroll to position [897, 0]
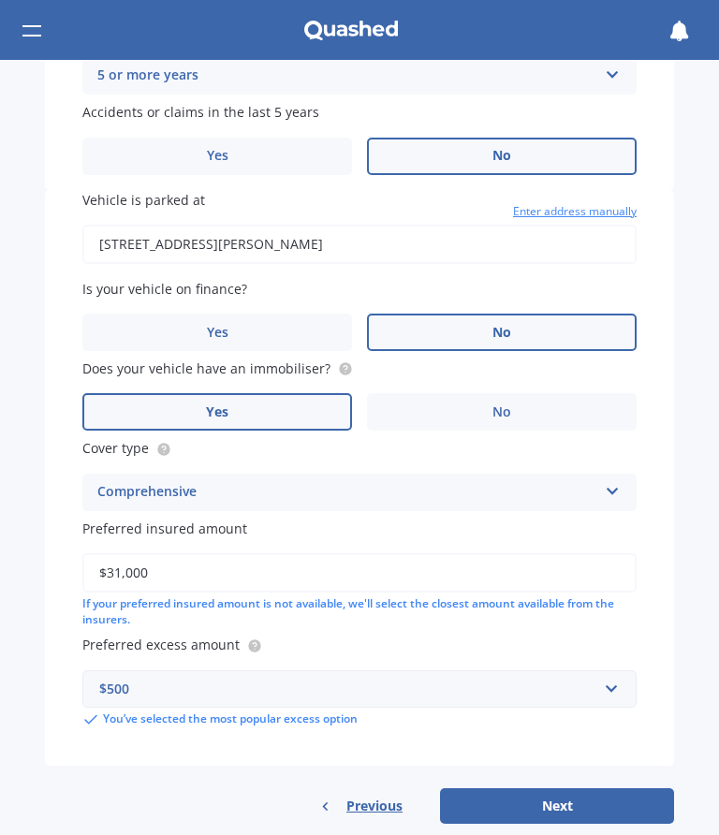
click at [577, 788] on button "Next" at bounding box center [557, 806] width 234 height 36
select select "28"
select select "08"
select select "1939"
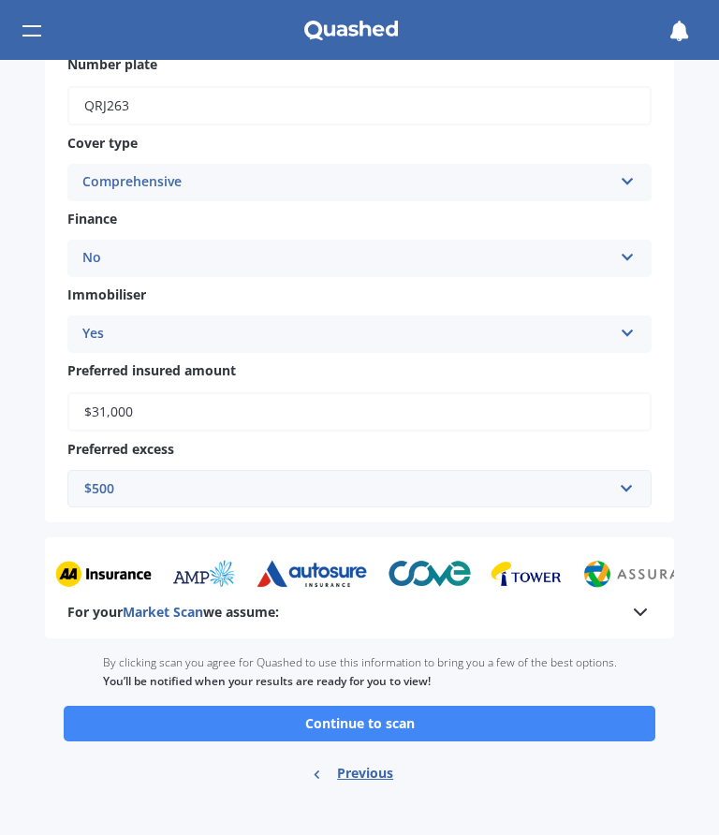
click at [575, 782] on div "Ready to go By clicking scan you agree for Quashed to use this information to b…" at bounding box center [359, 717] width 629 height 159
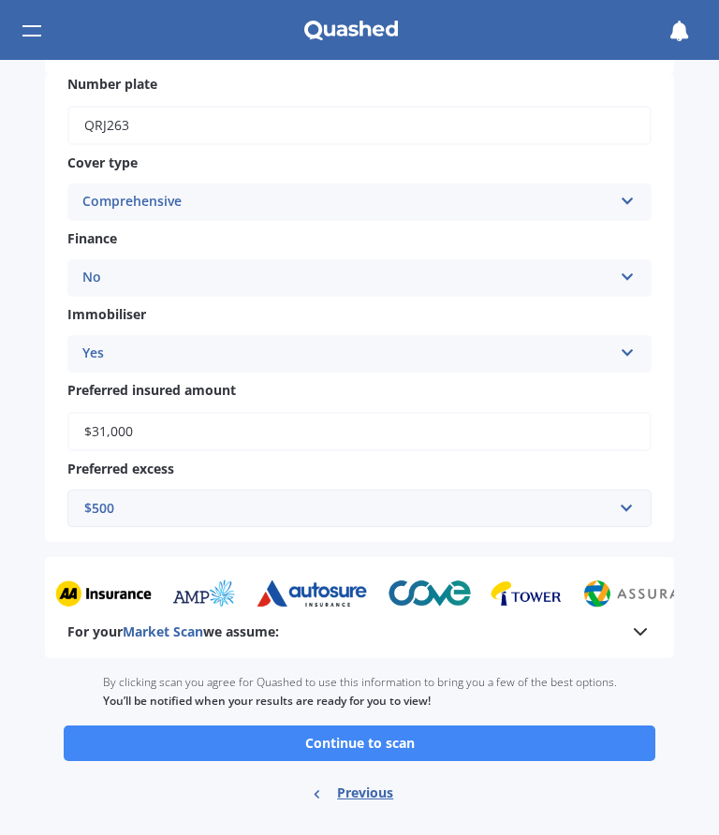
scroll to position [611, 0]
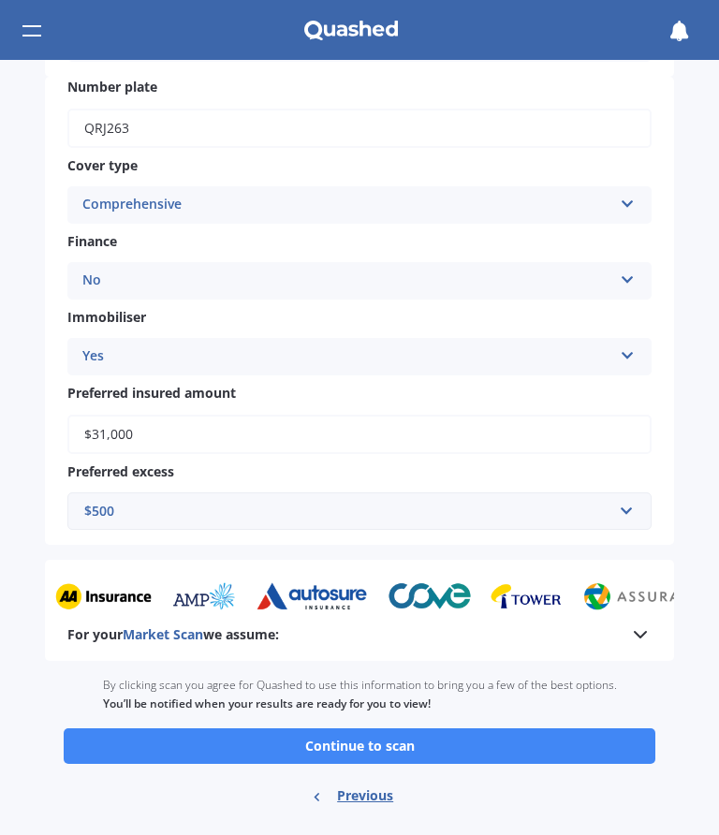
click at [424, 728] on button "Continue to scan" at bounding box center [359, 746] width 591 height 36
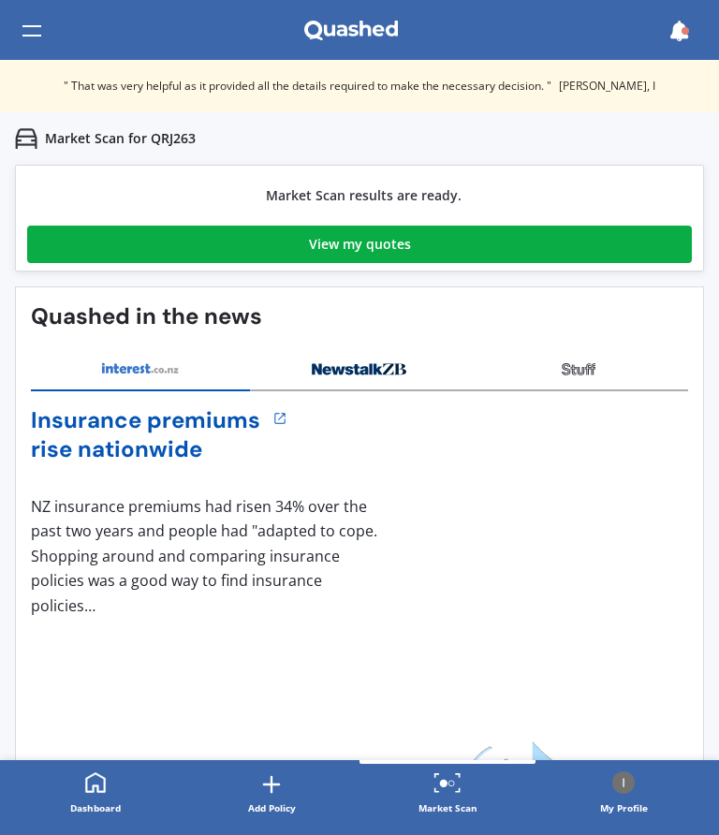
click at [370, 247] on div "View my quotes" at bounding box center [360, 244] width 102 height 37
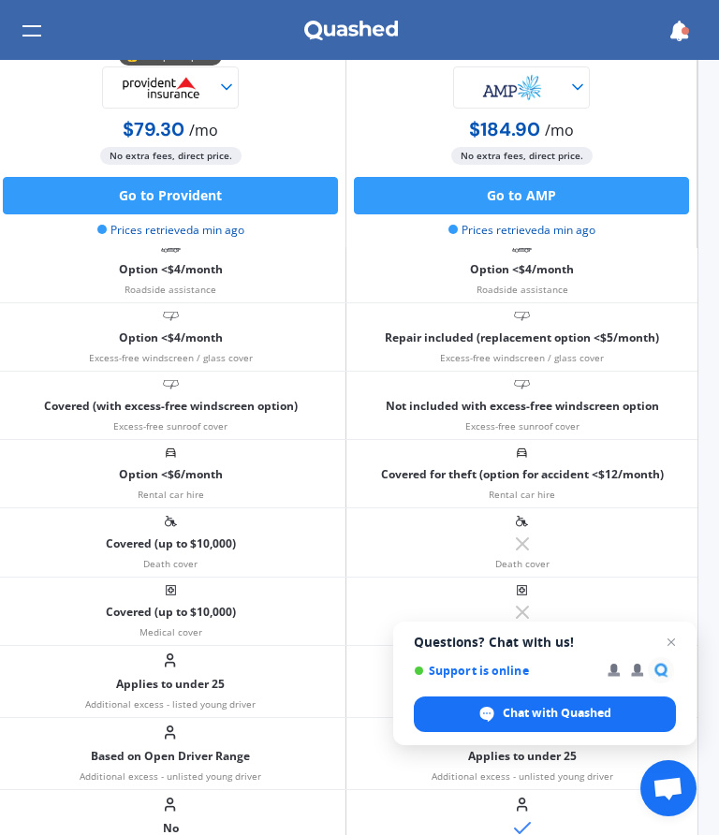
scroll to position [1285, 20]
click at [680, 637] on span "Open chat" at bounding box center [671, 642] width 22 height 22
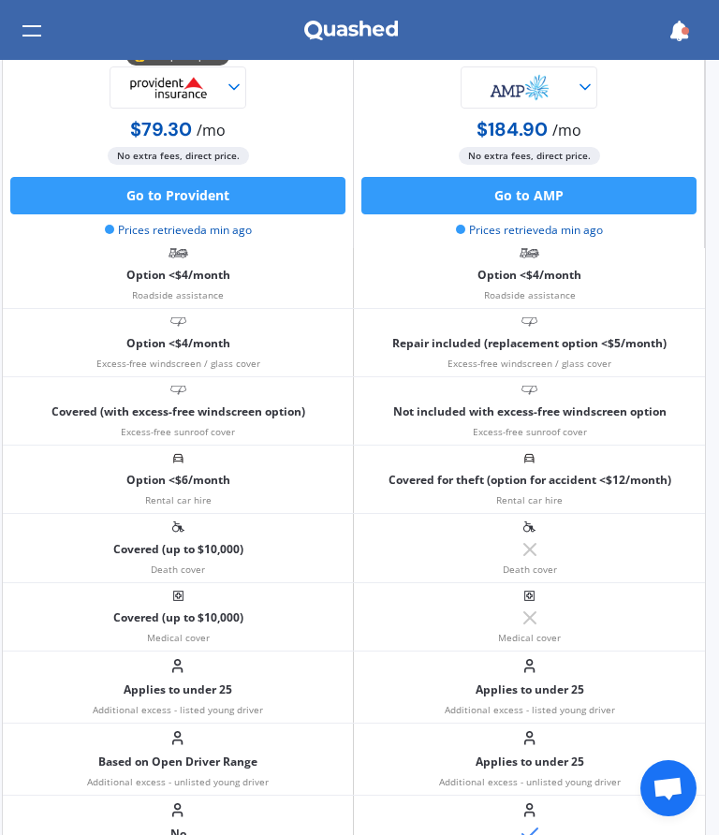
scroll to position [1279, 14]
click at [671, 583] on div "Medical cover" at bounding box center [528, 616] width 351 height 67
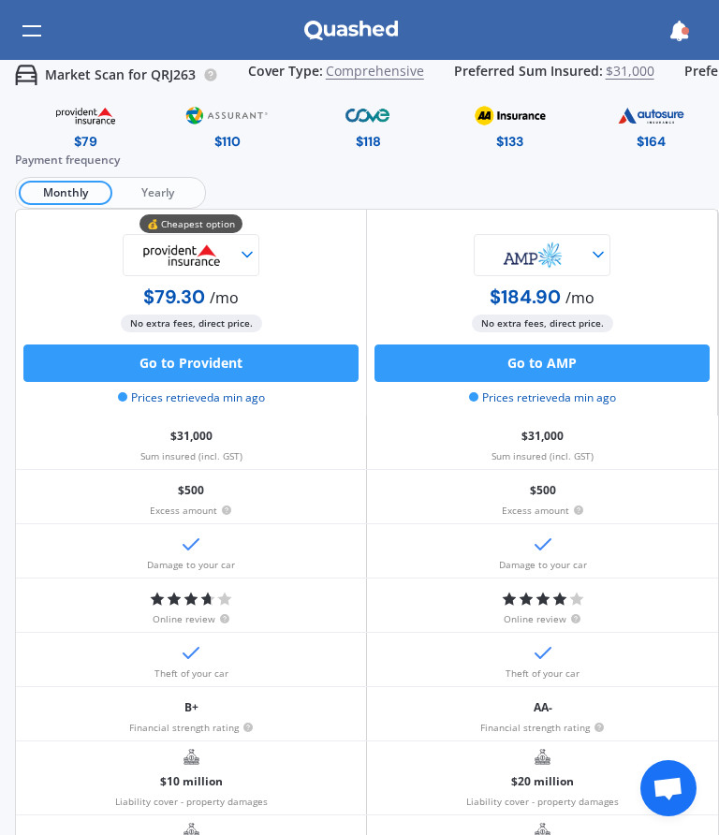
scroll to position [1, 0]
click at [167, 184] on span "Yearly" at bounding box center [157, 193] width 90 height 24
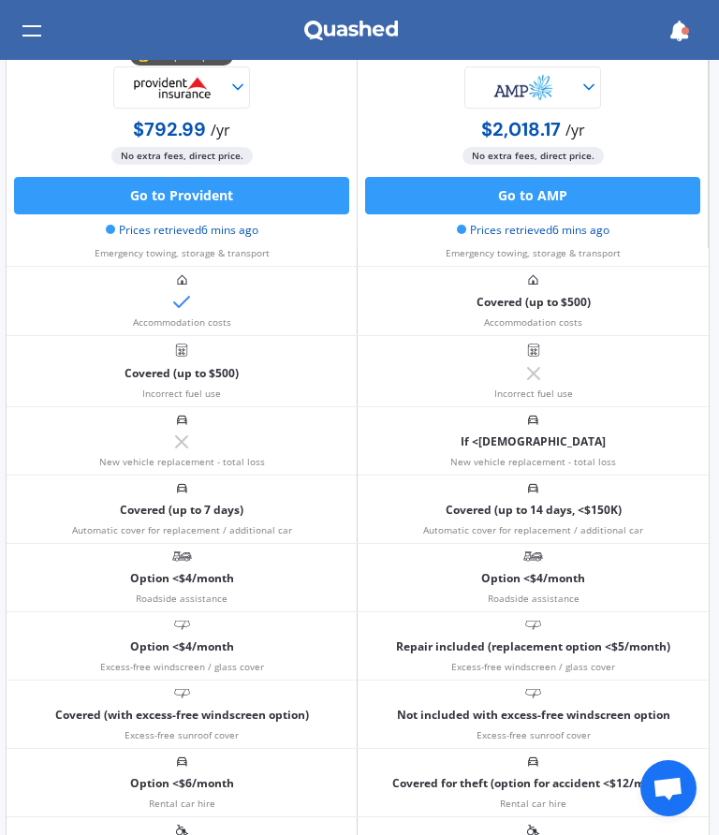
scroll to position [977, 9]
click at [384, 612] on div "Repair included (replacement option <$5/month) Excess-free windscreen / glass c…" at bounding box center [532, 644] width 351 height 67
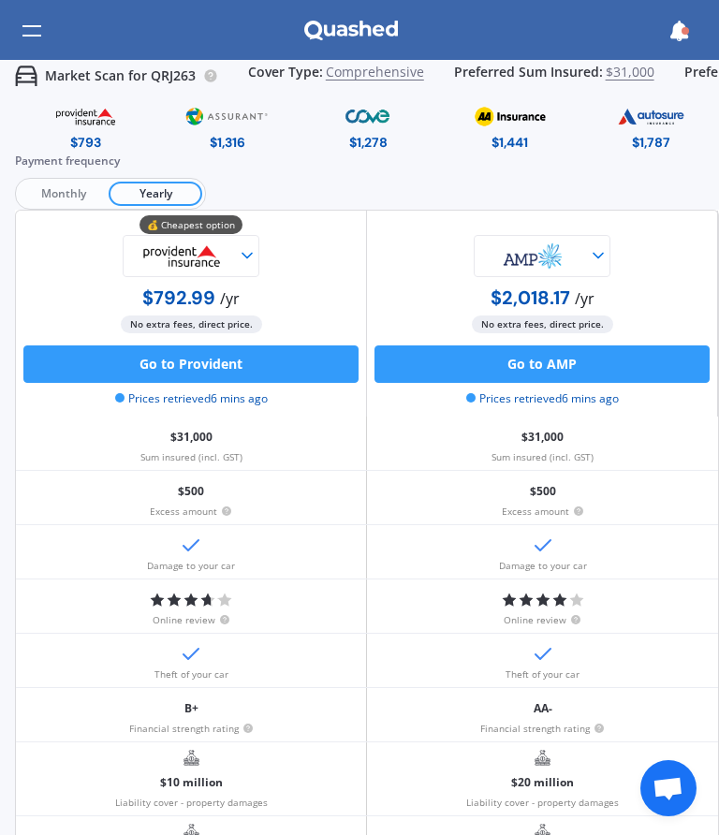
scroll to position [0, 0]
click at [514, 129] on img at bounding box center [509, 116] width 87 height 33
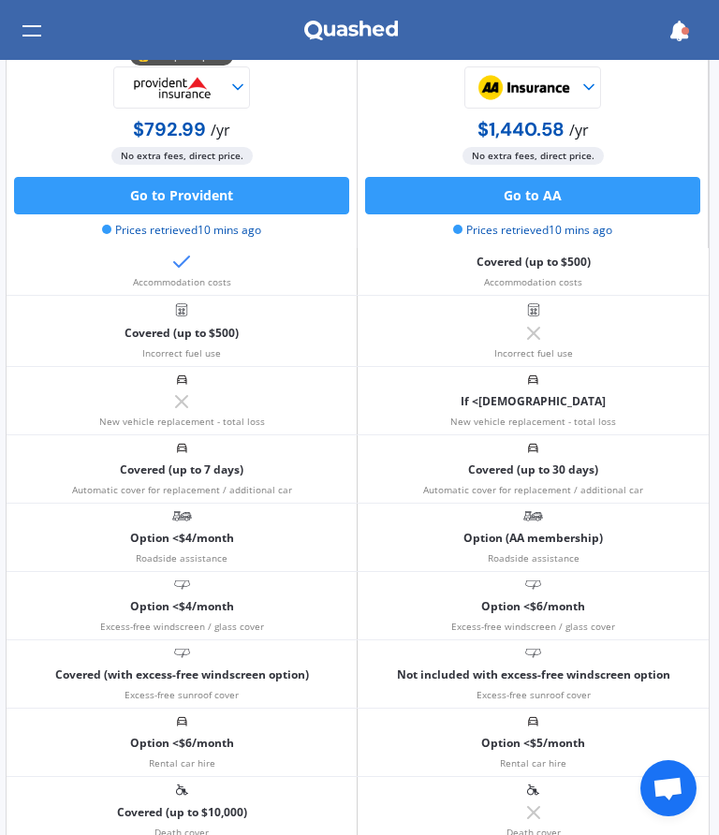
scroll to position [1014, 9]
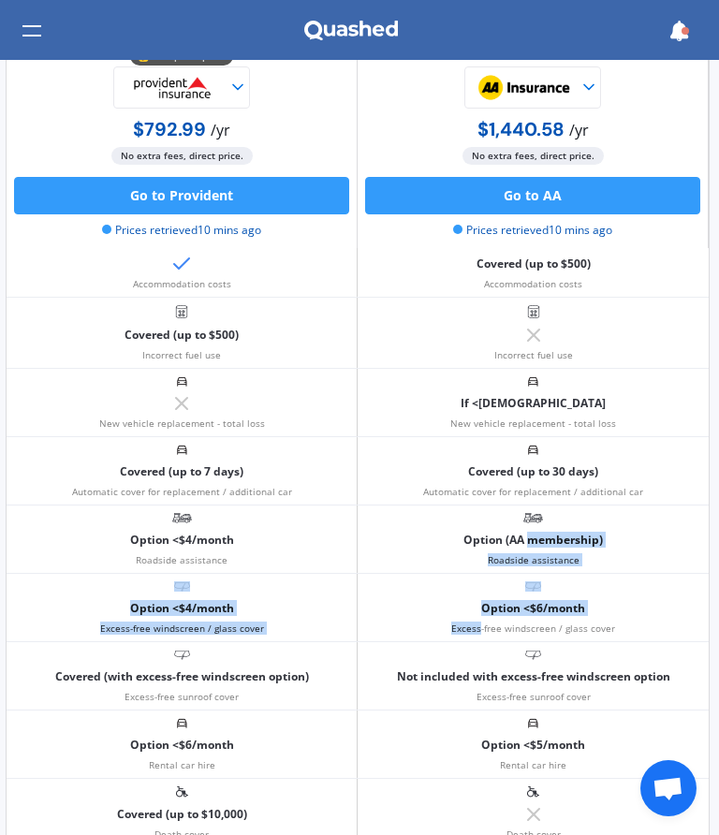
click at [675, 636] on div "Option <$6/month Excess-free windscreen / glass cover" at bounding box center [532, 607] width 351 height 67
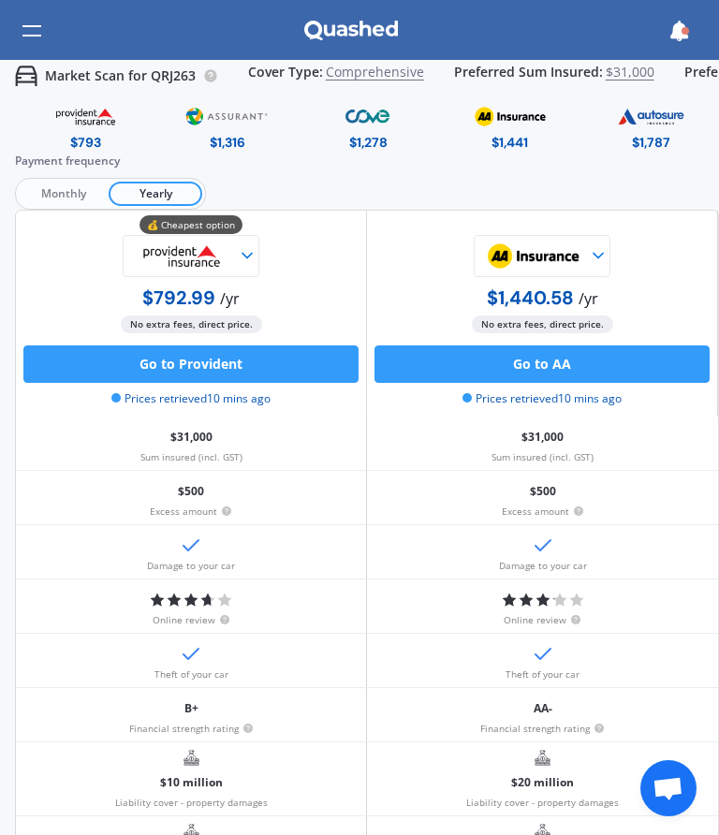
scroll to position [0, 0]
click at [379, 124] on img at bounding box center [368, 116] width 86 height 33
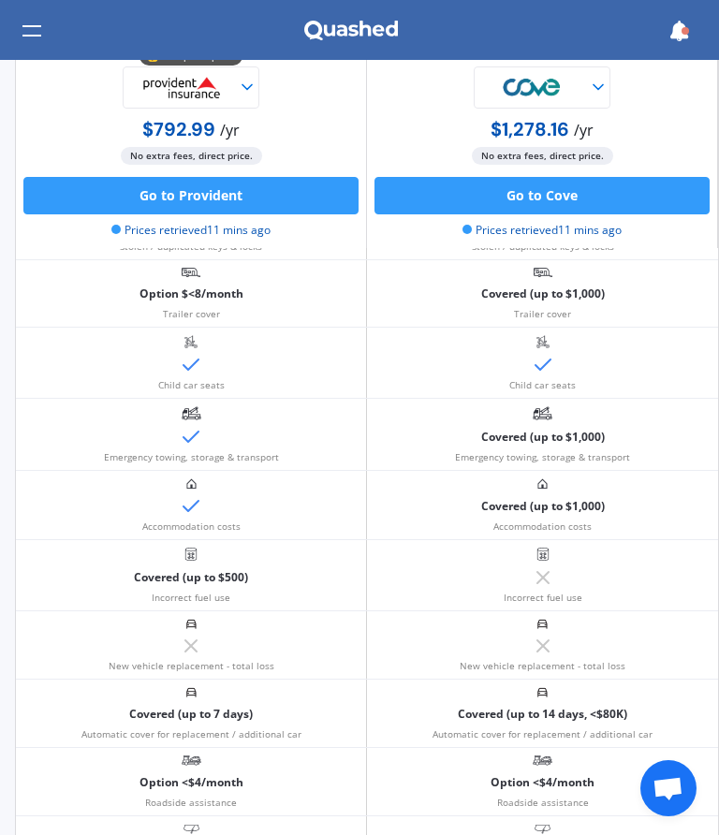
scroll to position [773, 0]
click at [688, 645] on div "New vehicle replacement - total loss" at bounding box center [542, 643] width 351 height 67
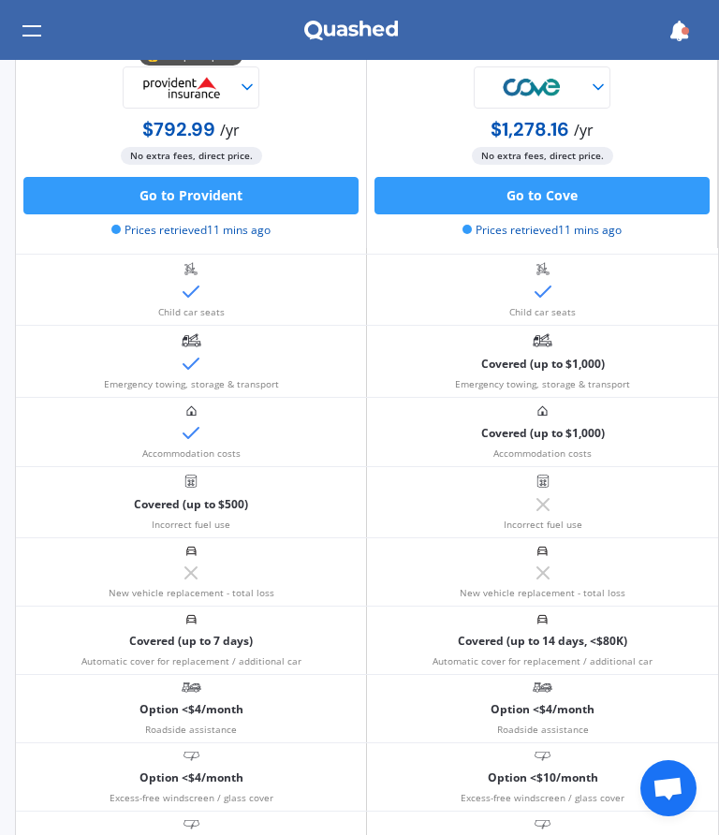
scroll to position [845, 0]
click at [695, 625] on div "Covered (up to 14 days, <$80K) Automatic cover for replacement / additional car" at bounding box center [542, 639] width 351 height 67
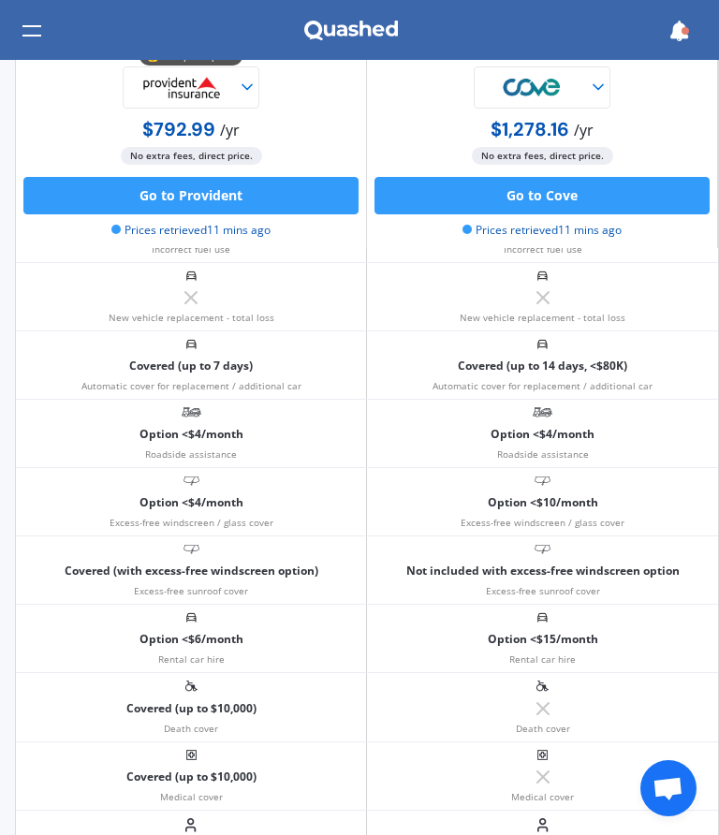
scroll to position [1122, 0]
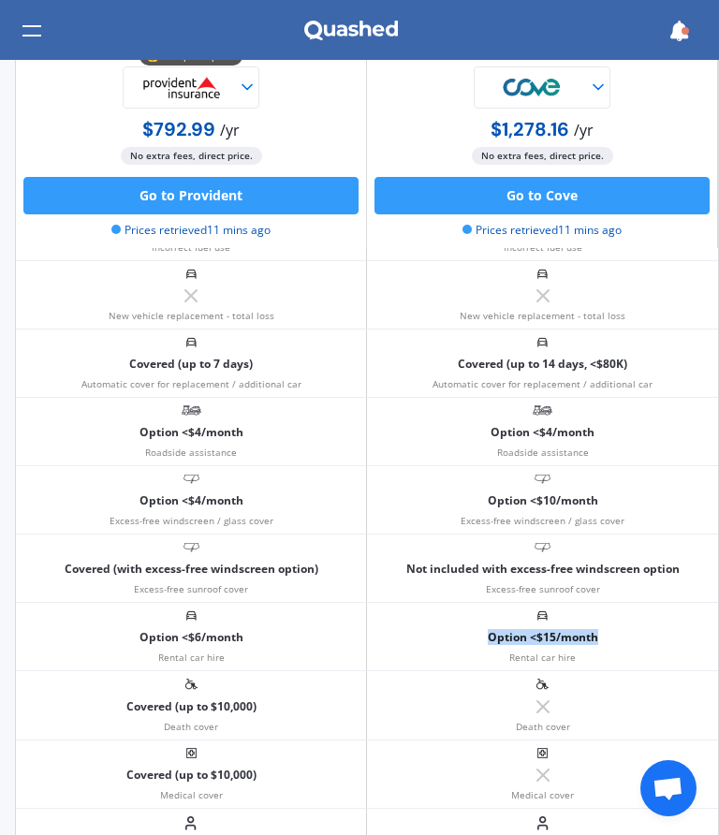
click at [647, 483] on div "Option <$10/month Excess-free windscreen / glass cover" at bounding box center [542, 499] width 351 height 67
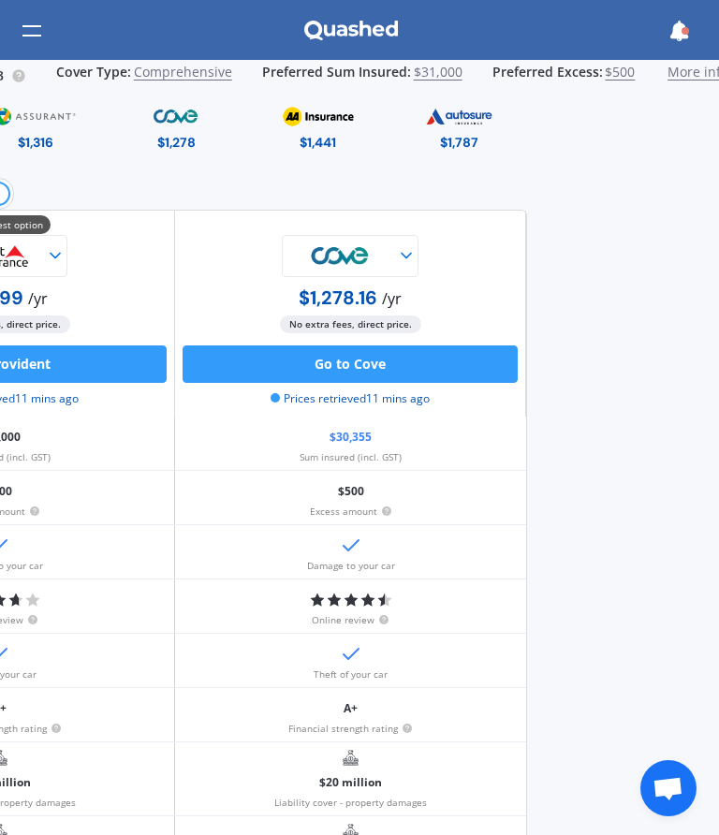
scroll to position [0, 191]
click at [606, 140] on div "Market Scan for QRJ263 Cover Type: Comprehensive Preferred Sum Insured: $31,000…" at bounding box center [359, 447] width 719 height 775
click at [611, 137] on div "Market Scan for QRJ263 Cover Type: Comprehensive Preferred Sum Insured: $31,000…" at bounding box center [359, 447] width 719 height 775
click at [615, 118] on div "Market Scan for QRJ263 Cover Type: Comprehensive Preferred Sum Insured: $31,000…" at bounding box center [359, 447] width 719 height 775
click at [478, 122] on img at bounding box center [459, 116] width 87 height 33
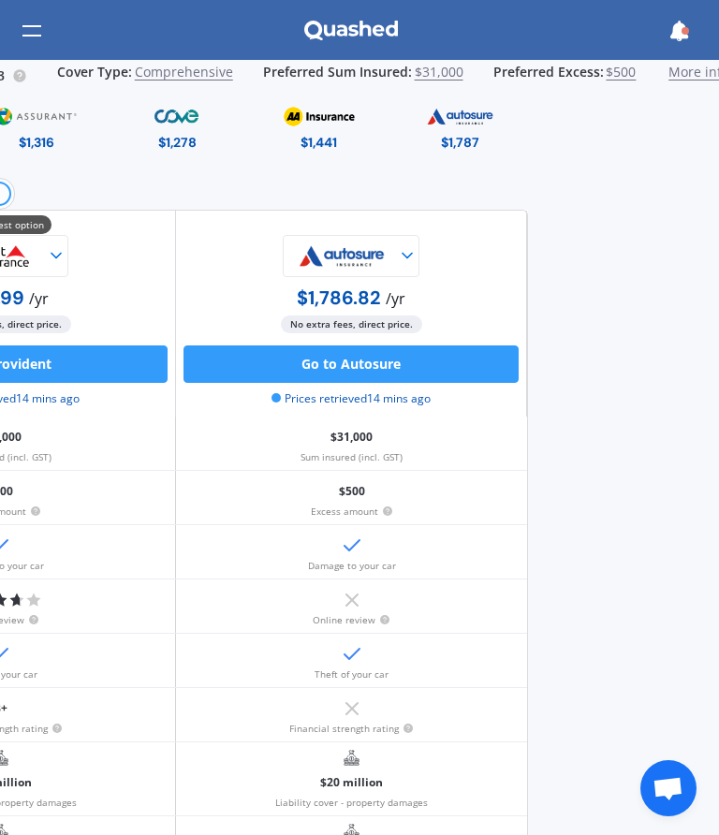
click at [474, 130] on img at bounding box center [459, 116] width 87 height 33
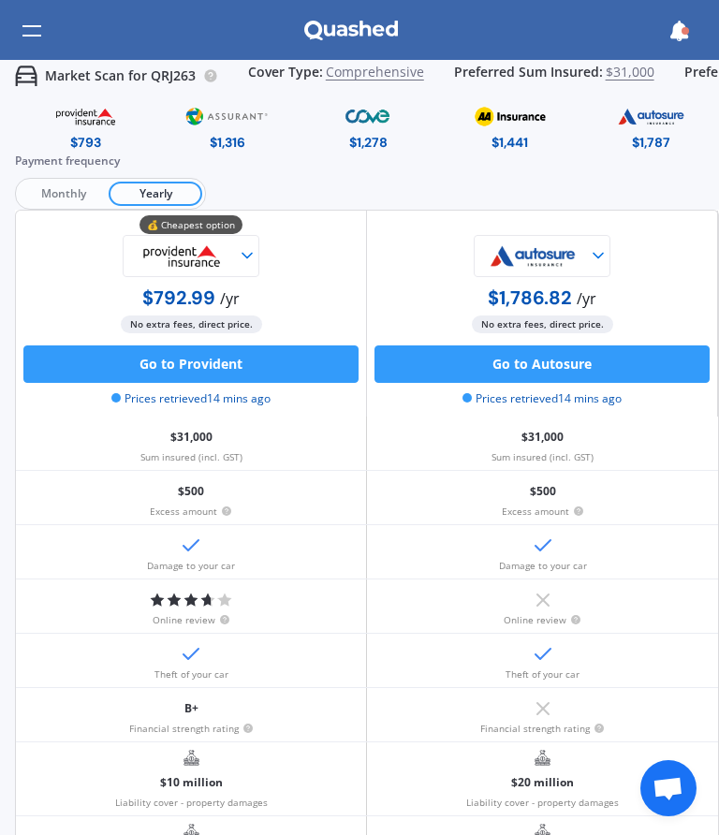
scroll to position [0, 0]
click at [226, 130] on img at bounding box center [226, 116] width 87 height 33
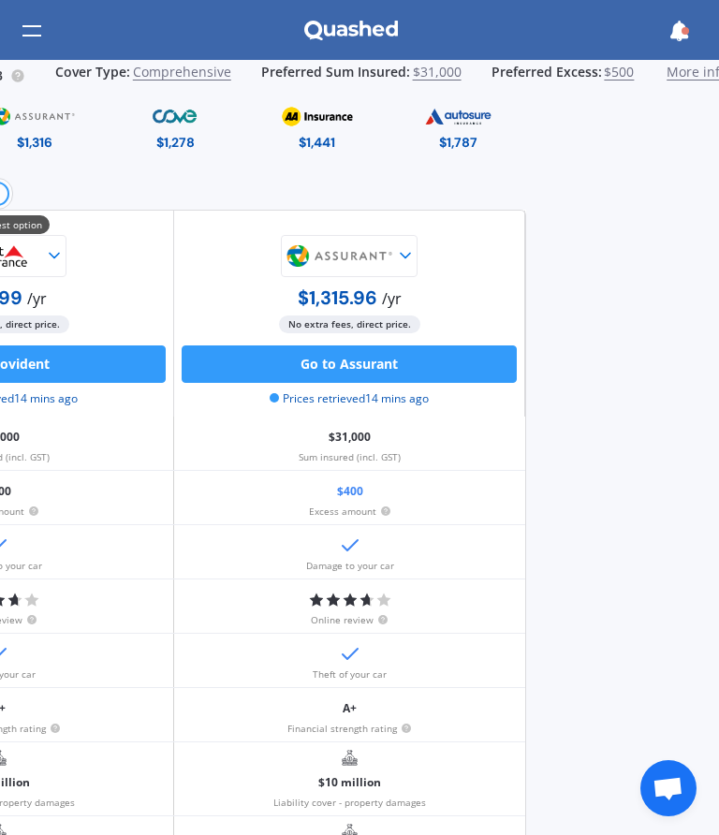
scroll to position [0, 191]
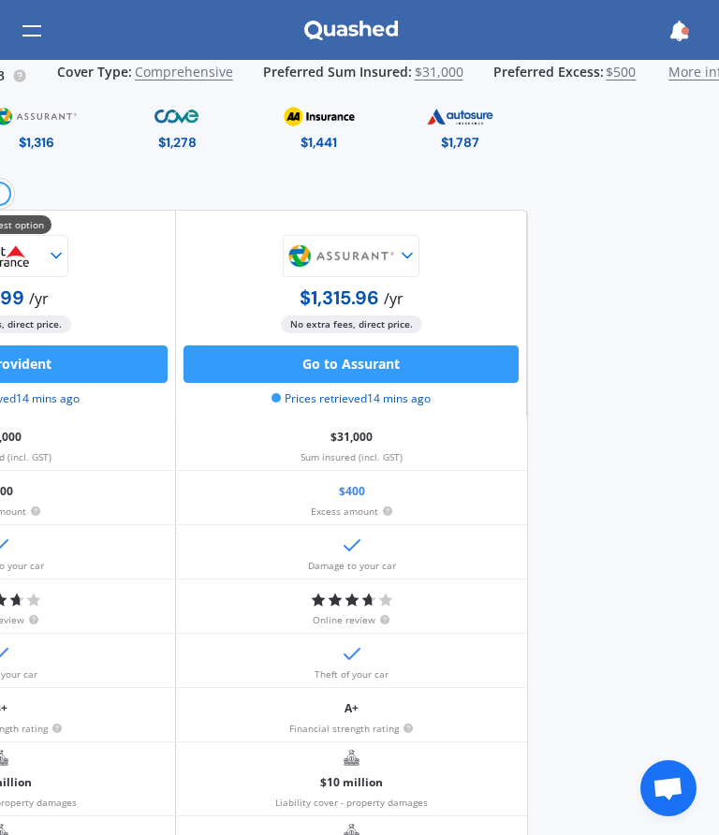
click at [612, 137] on div "Market Scan for QRJ263 Cover Type: Comprehensive Preferred Sum Insured: $31,000…" at bounding box center [359, 447] width 719 height 775
click at [465, 129] on img at bounding box center [459, 116] width 87 height 33
click at [699, 72] on span "More info" at bounding box center [698, 76] width 61 height 23
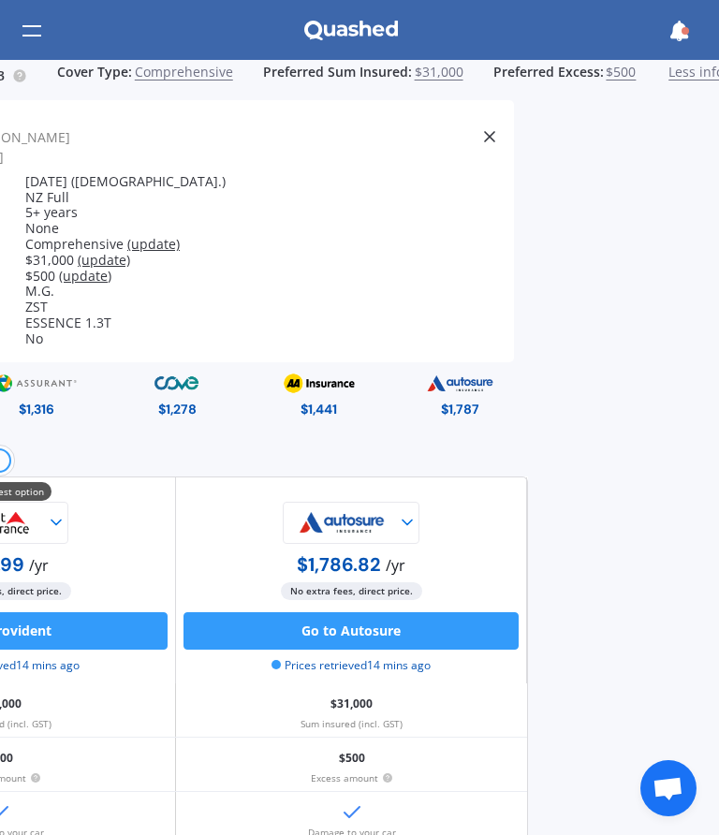
click at [617, 138] on div "Market Scan for QRJ263 Cover Type: Comprehensive Preferred Sum Insured: $31,000…" at bounding box center [359, 447] width 719 height 775
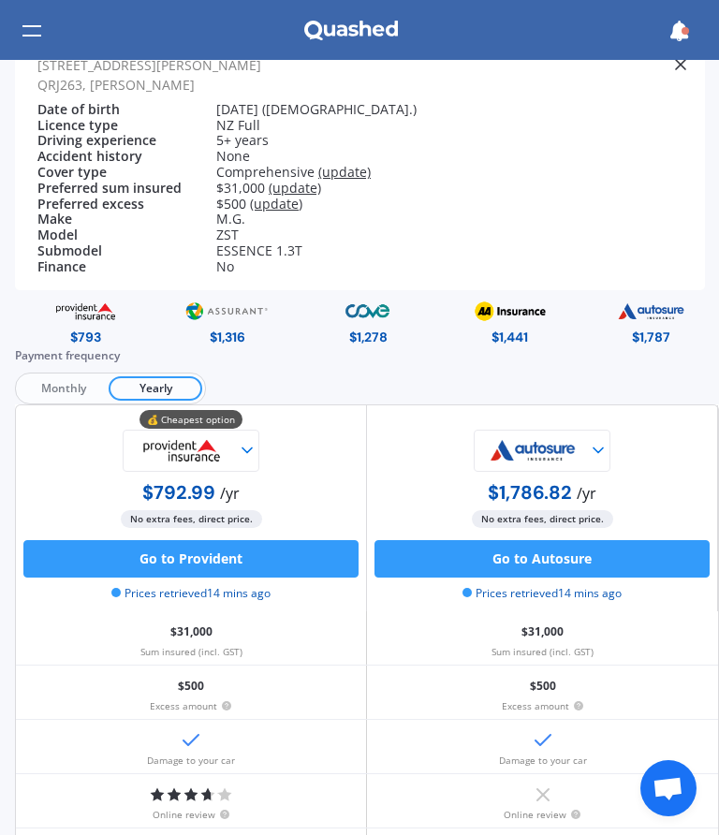
scroll to position [73, 0]
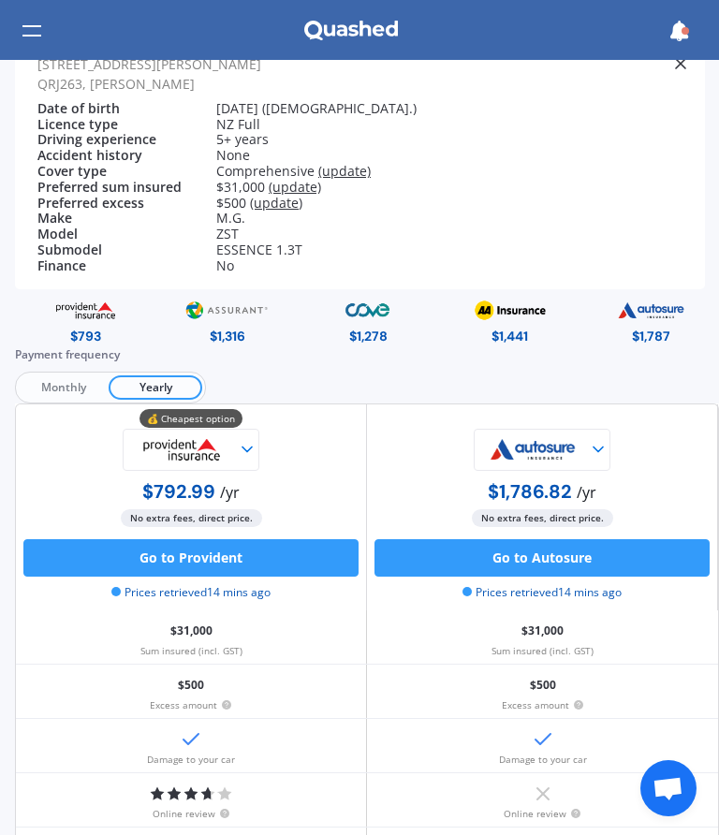
click at [66, 381] on span "Monthly" at bounding box center [64, 387] width 90 height 24
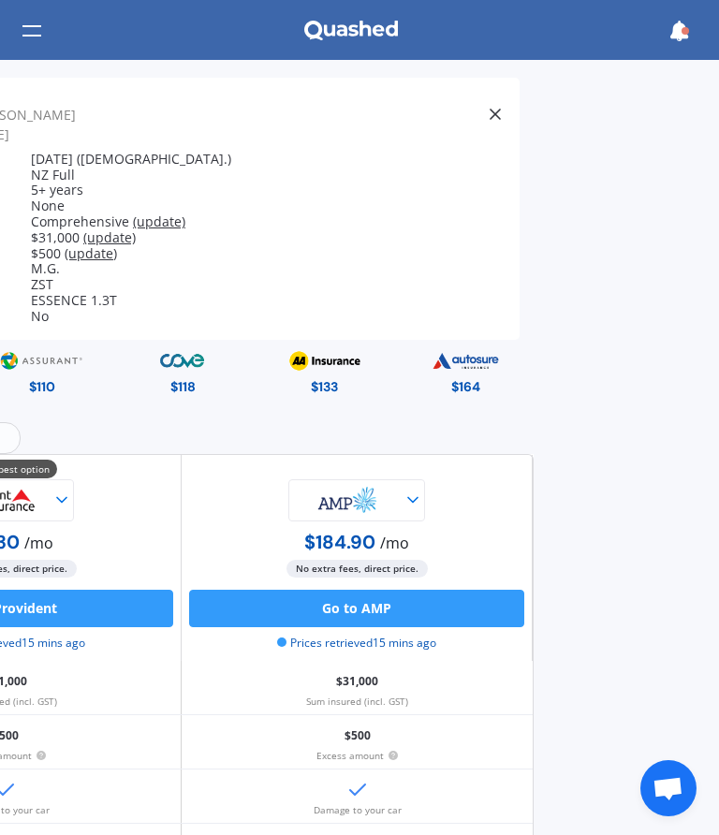
scroll to position [22, 185]
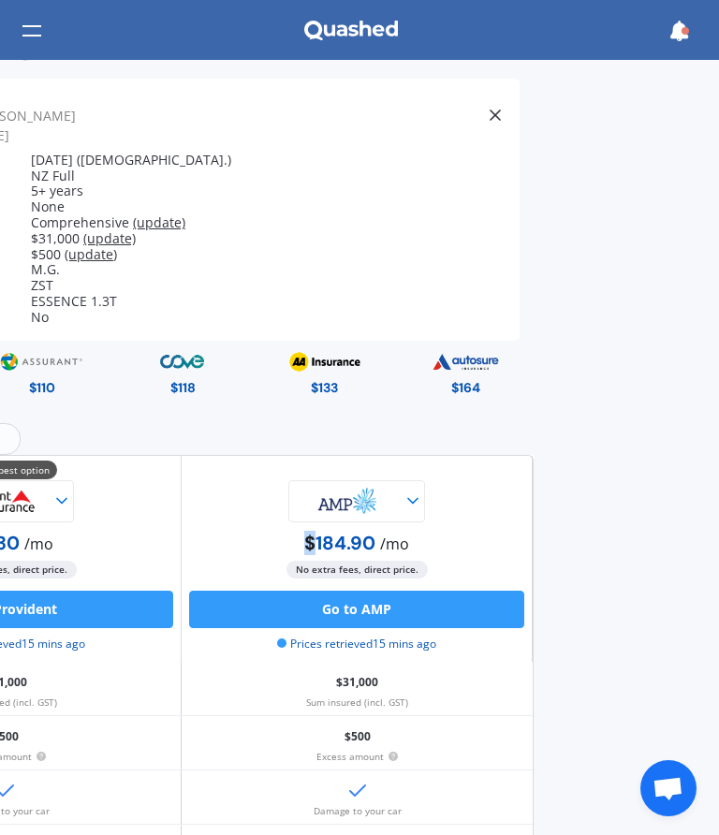
click at [562, 460] on div "Market Scan for QRJ263 Cover Type: Comprehensive Preferred Sum Insured: $31,000…" at bounding box center [359, 447] width 719 height 775
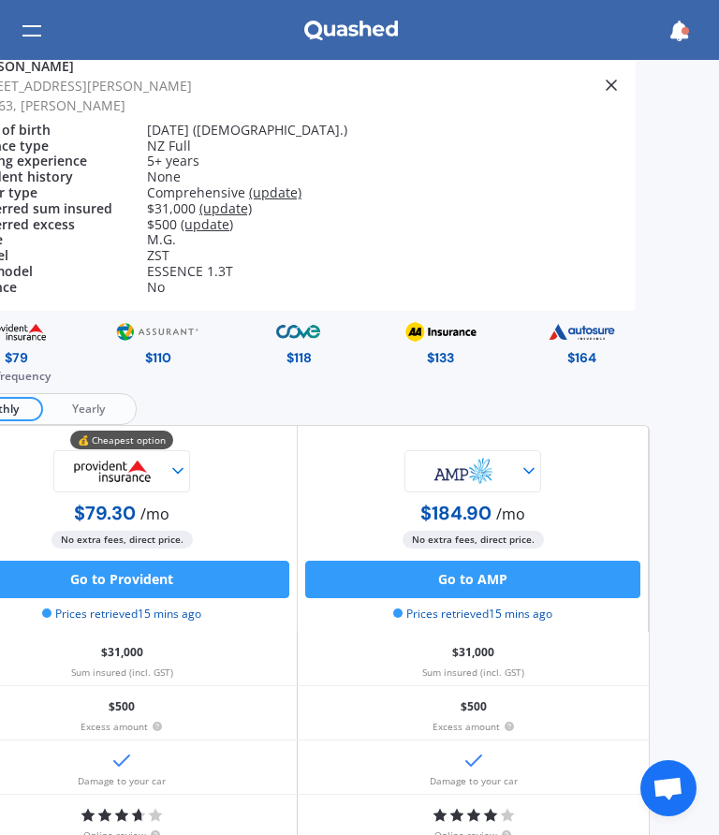
scroll to position [51, 65]
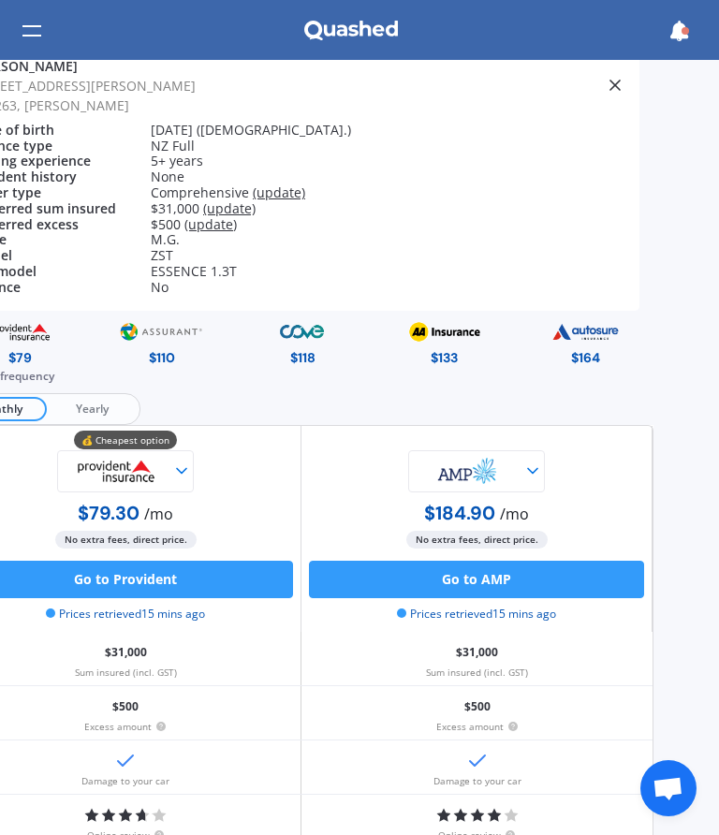
click at [110, 403] on span "Yearly" at bounding box center [92, 409] width 90 height 24
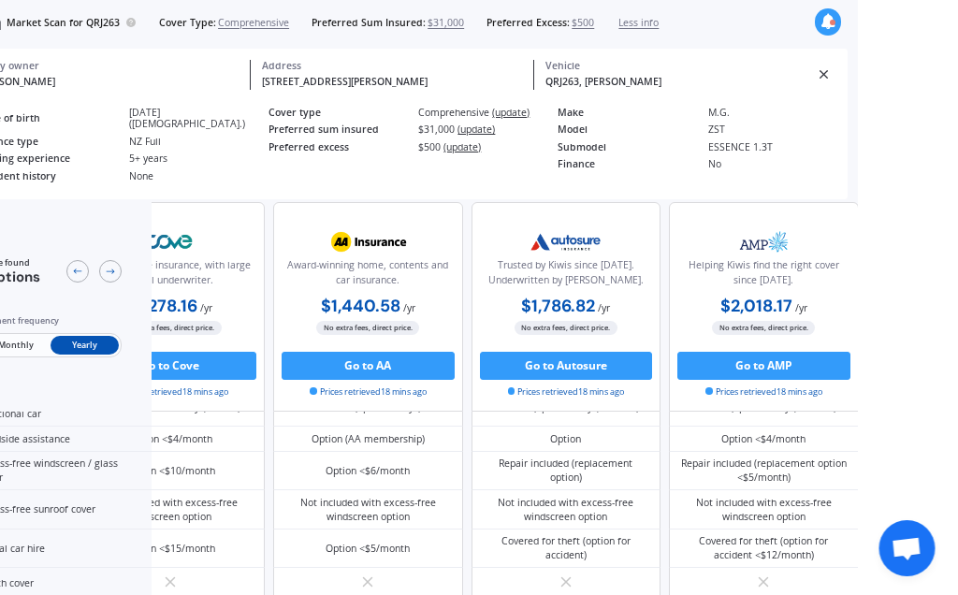
scroll to position [0, 101]
click at [362, 368] on button "Go to AA" at bounding box center [367, 366] width 173 height 28
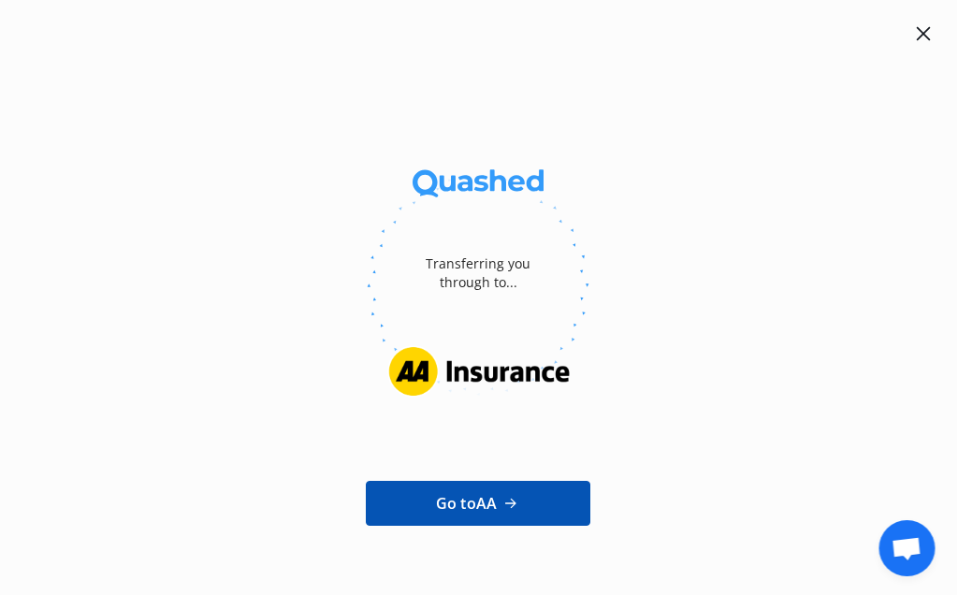
scroll to position [0, 102]
click at [718, 40] on icon at bounding box center [924, 33] width 15 height 15
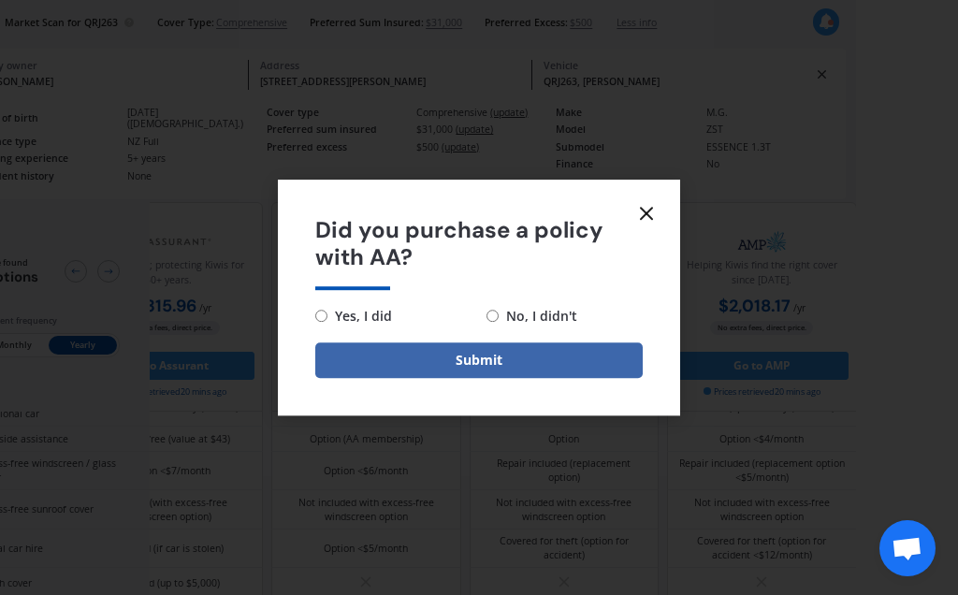
click at [487, 319] on label "No, I didn't" at bounding box center [565, 316] width 156 height 22
click at [487, 319] on input "No, I didn't" at bounding box center [493, 316] width 12 height 12
radio input "true"
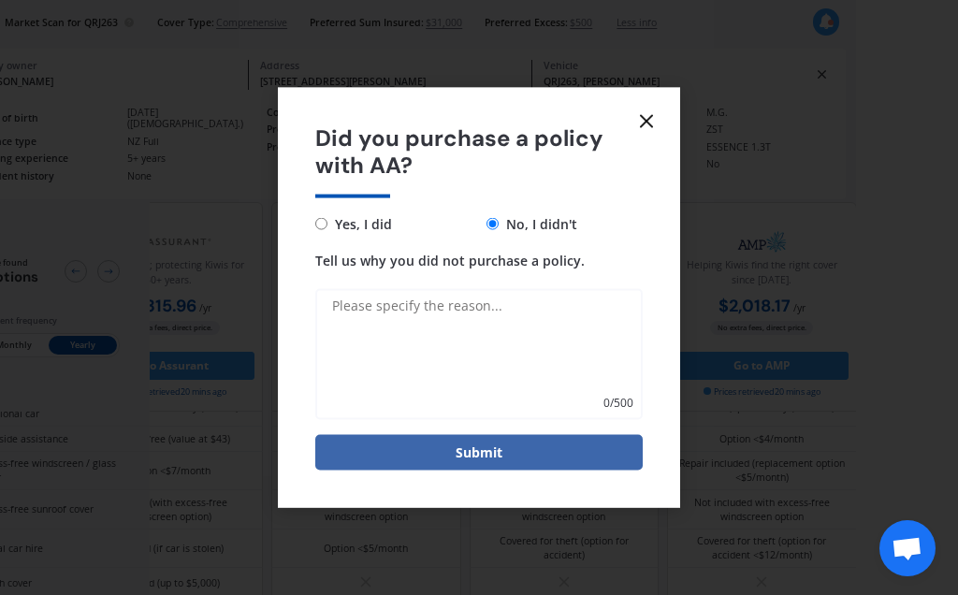
click at [638, 116] on icon at bounding box center [646, 121] width 22 height 22
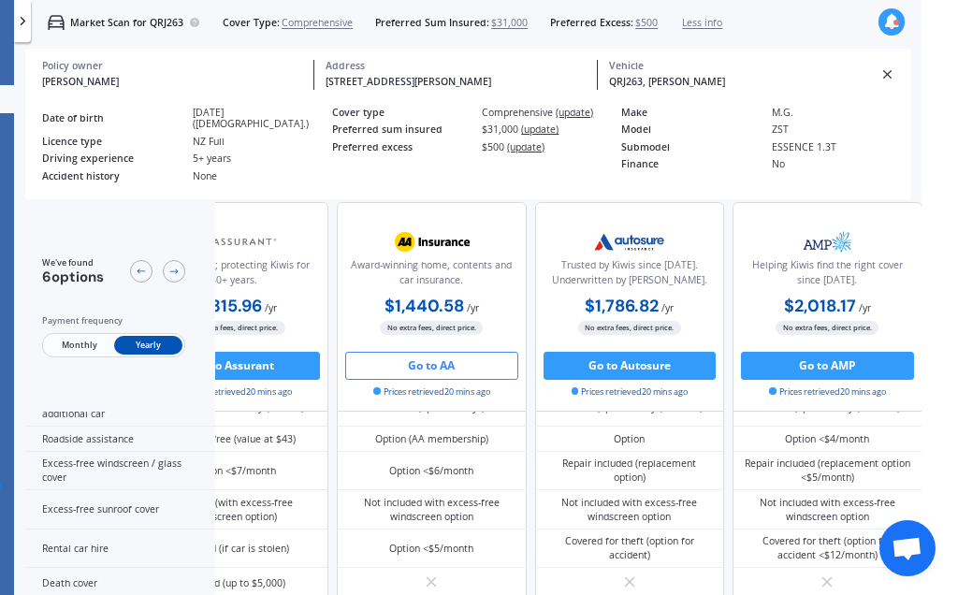
scroll to position [0, 0]
